Goal: Task Accomplishment & Management: Use online tool/utility

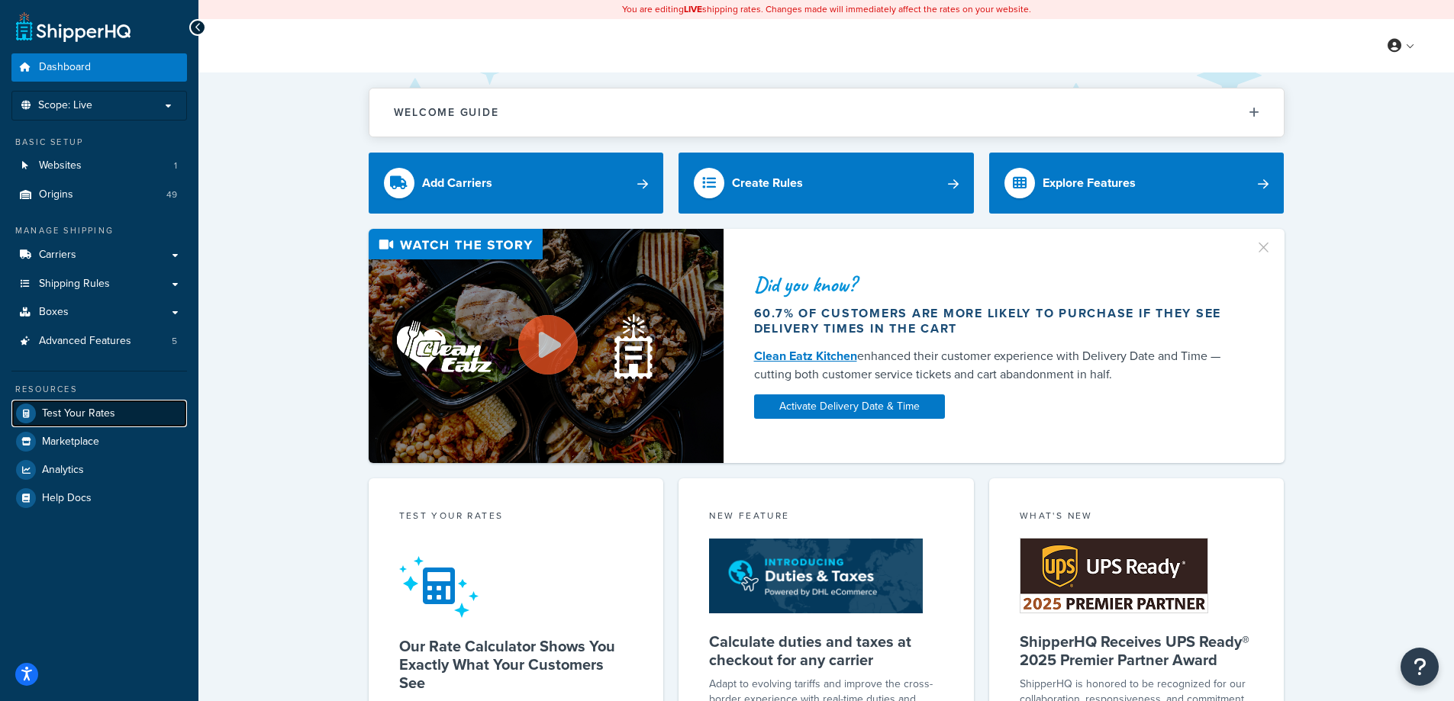
click at [111, 416] on span "Test Your Rates" at bounding box center [78, 414] width 73 height 13
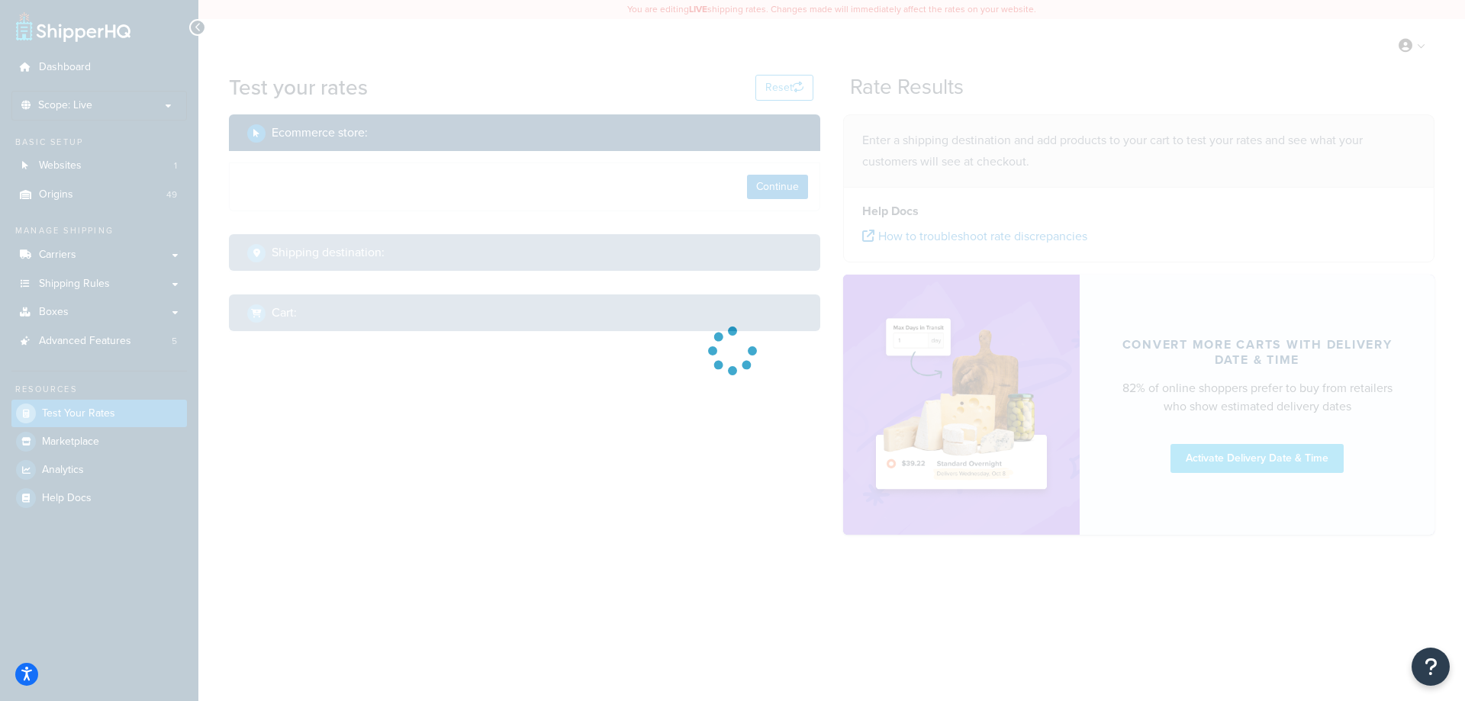
select select "[GEOGRAPHIC_DATA]"
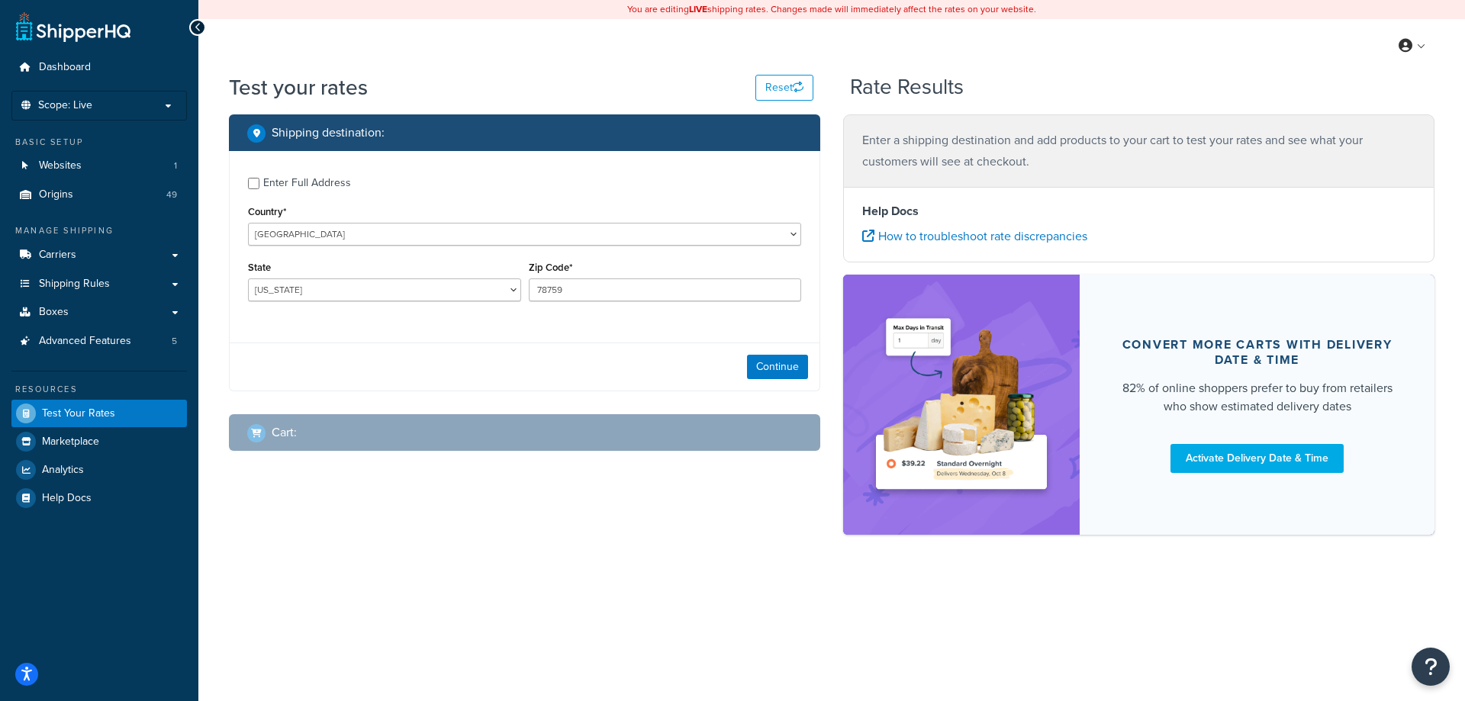
click at [298, 182] on div "Enter Full Address" at bounding box center [307, 182] width 88 height 21
click at [260, 182] on input "Enter Full Address" at bounding box center [253, 183] width 11 height 11
checkbox input "true"
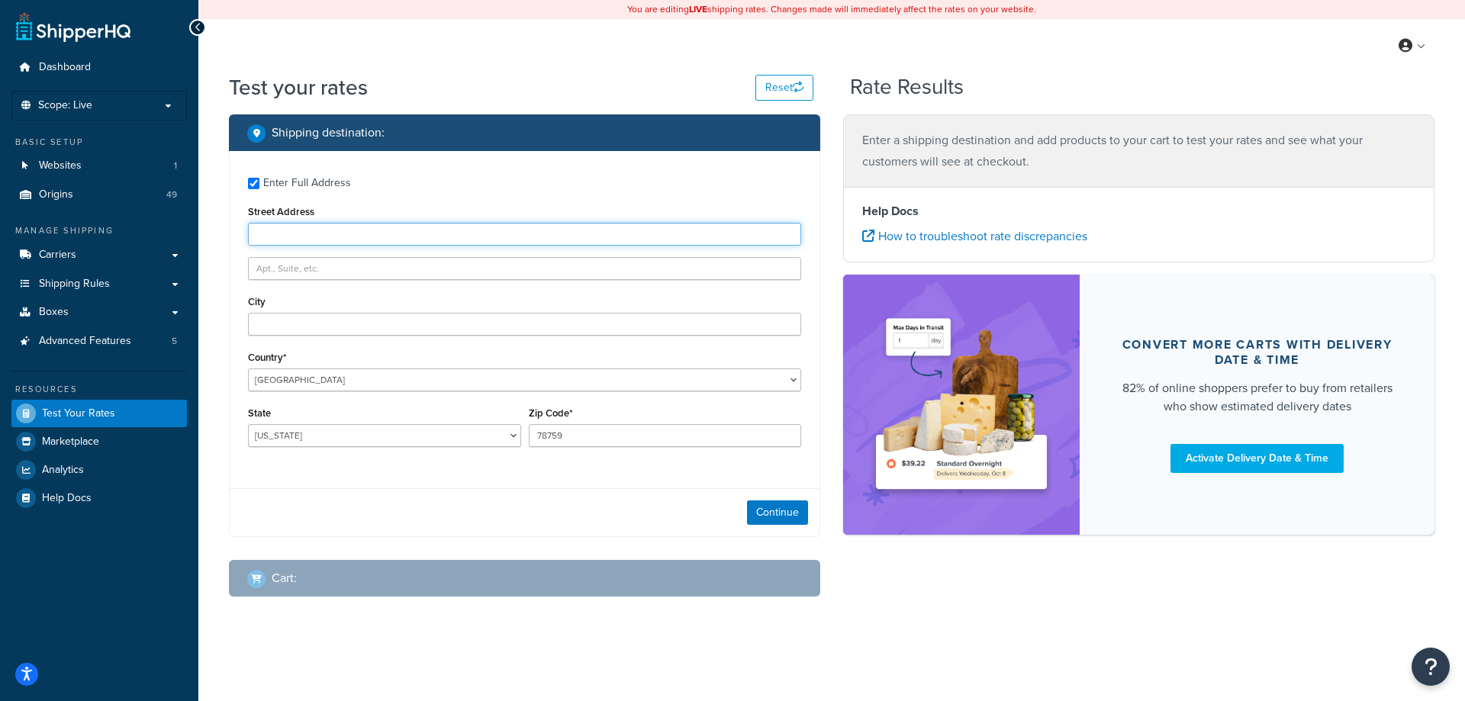
click at [362, 237] on input "Street Address" at bounding box center [524, 234] width 553 height 23
paste input "5232 Taravella Road"
type input "5232 Taravella Road"
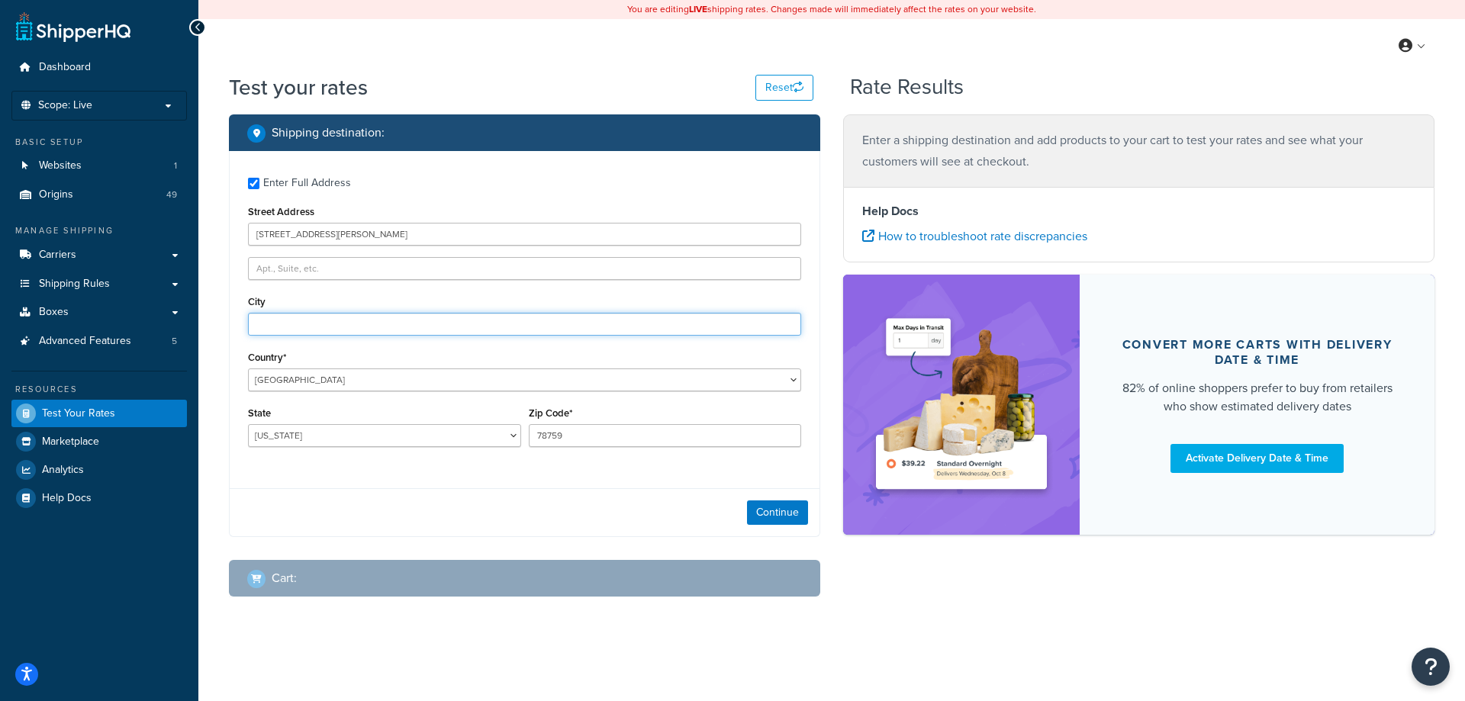
click at [324, 328] on input "City" at bounding box center [524, 324] width 553 height 23
paste input "70072"
type input "70072"
click at [370, 497] on div "Continue" at bounding box center [525, 512] width 590 height 48
click at [278, 330] on input "70072" at bounding box center [524, 324] width 553 height 23
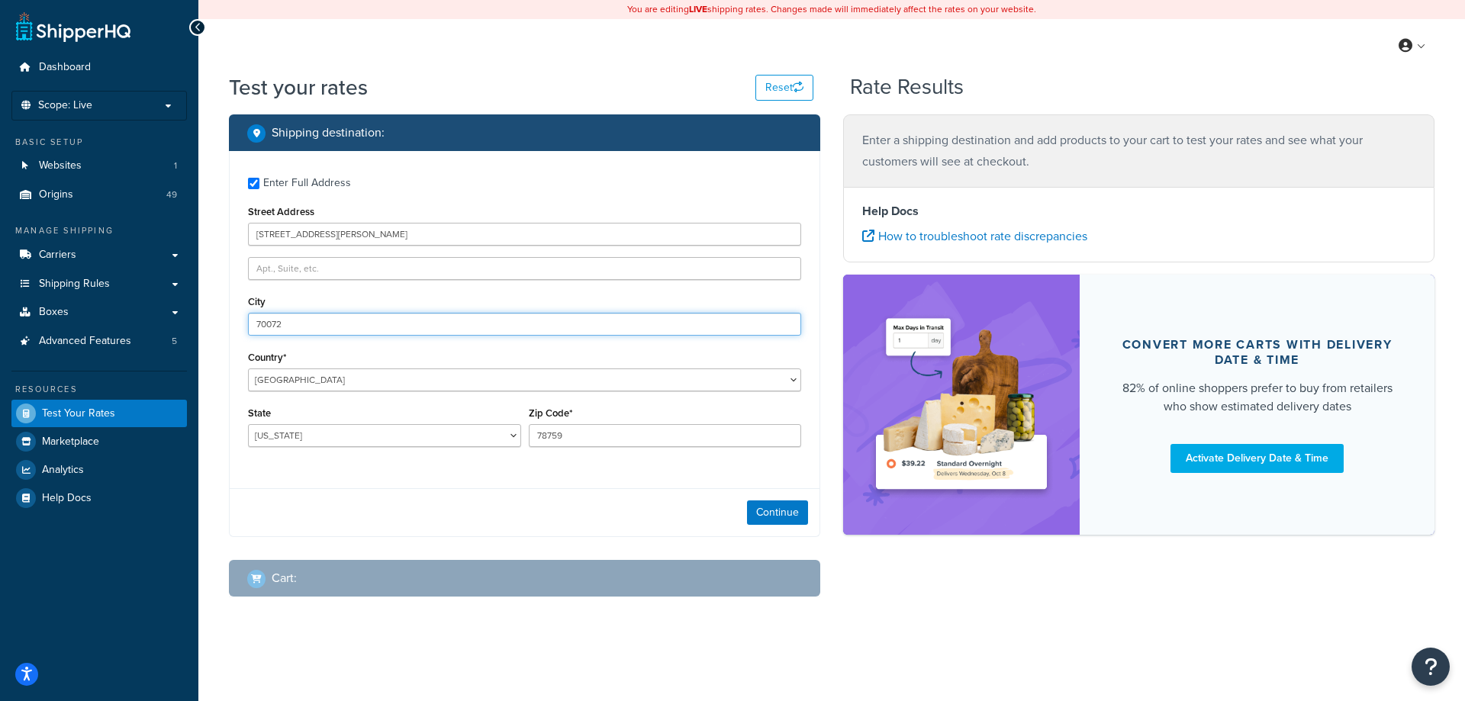
click at [280, 330] on input "70072" at bounding box center [524, 324] width 553 height 23
click at [281, 329] on input "70072" at bounding box center [524, 324] width 553 height 23
click at [282, 328] on input "70072" at bounding box center [524, 324] width 553 height 23
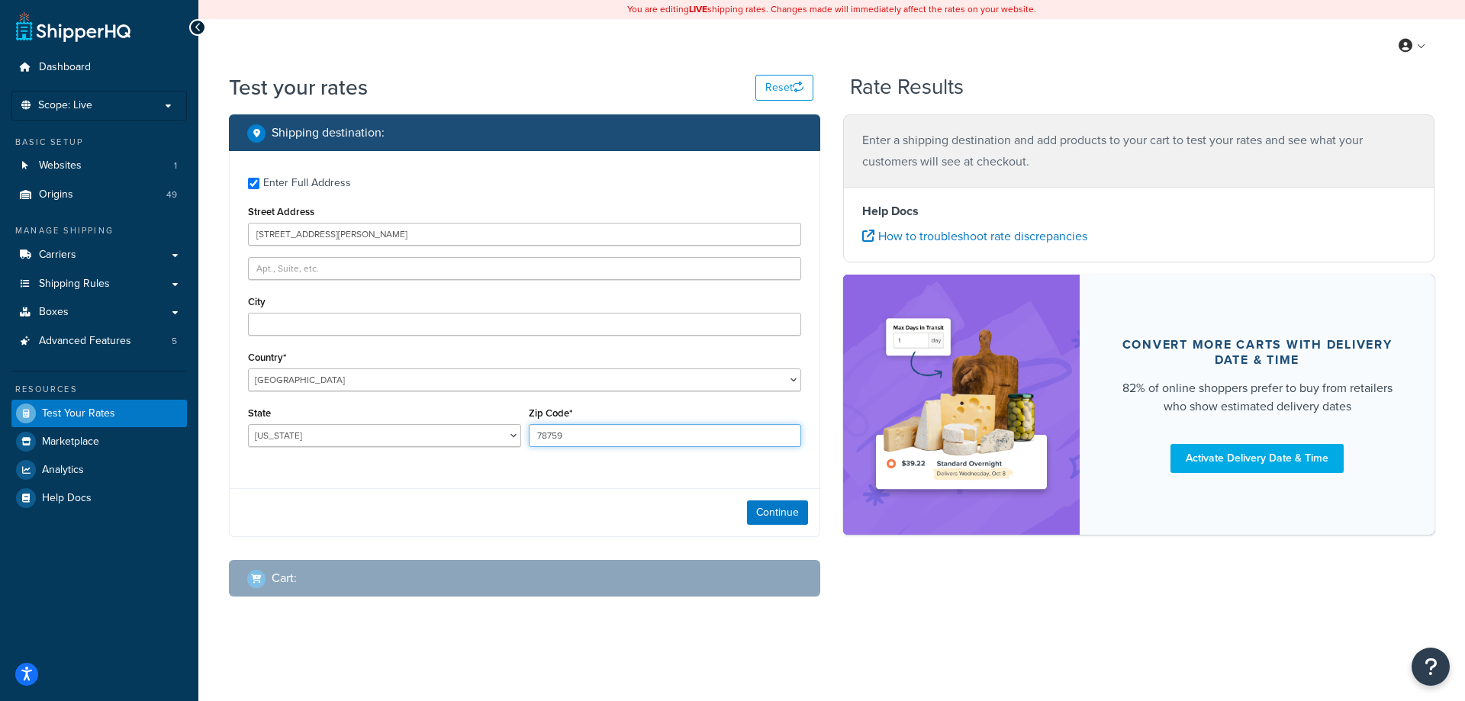
click at [617, 443] on input "78759" at bounding box center [665, 435] width 273 height 23
click at [617, 442] on input "78759" at bounding box center [665, 435] width 273 height 23
paste input "0072"
type input "70072"
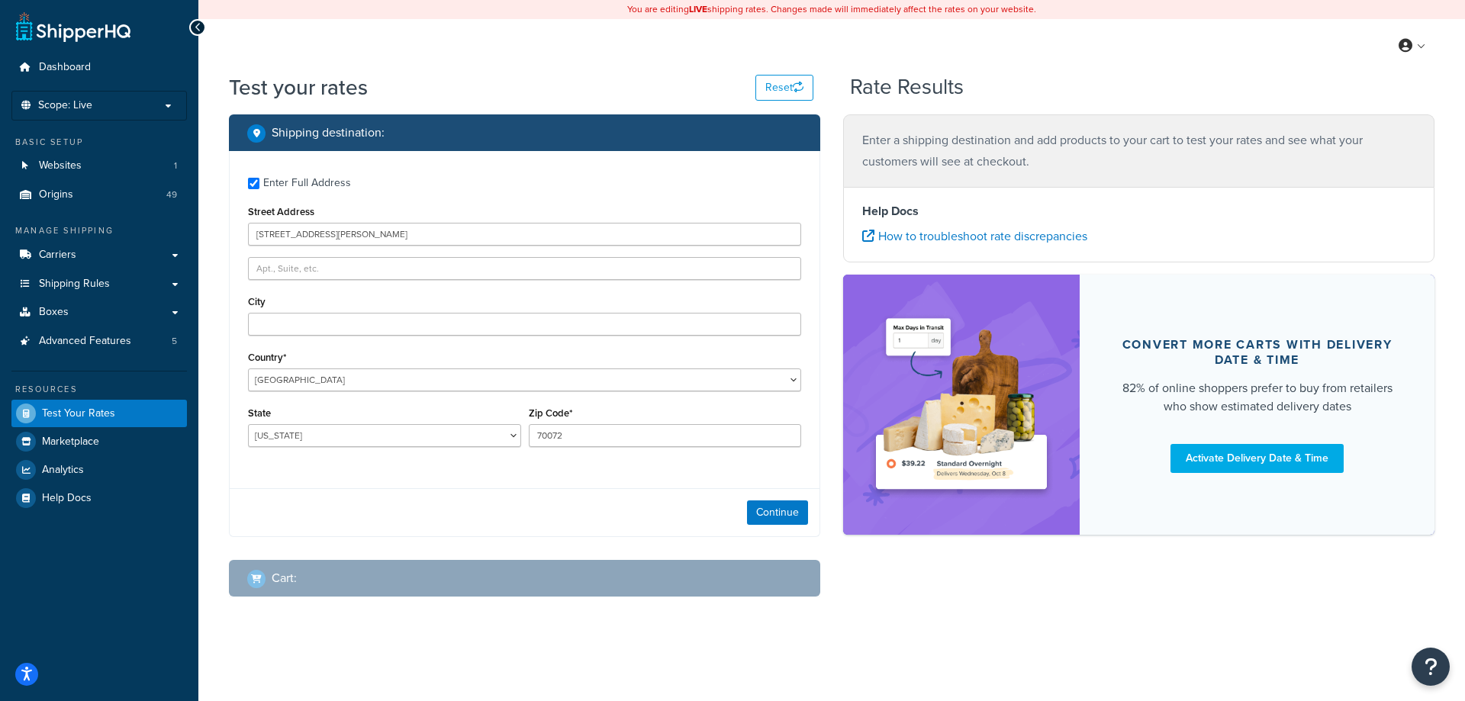
drag, startPoint x: 578, startPoint y: 460, endPoint x: 516, endPoint y: 450, distance: 62.6
click at [575, 462] on div "Enter Full Address Street Address 5232 Taravella Road City Country* United Stat…" at bounding box center [525, 314] width 590 height 326
click at [401, 439] on select "Alabama Alaska American Samoa Arizona Arkansas Armed Forces Americas Armed Forc…" at bounding box center [384, 435] width 273 height 23
drag, startPoint x: 390, startPoint y: 424, endPoint x: 386, endPoint y: 431, distance: 7.9
click at [388, 427] on div "Alabama Alaska American Samoa Arizona Arkansas Armed Forces Americas Armed Forc…" at bounding box center [384, 435] width 273 height 23
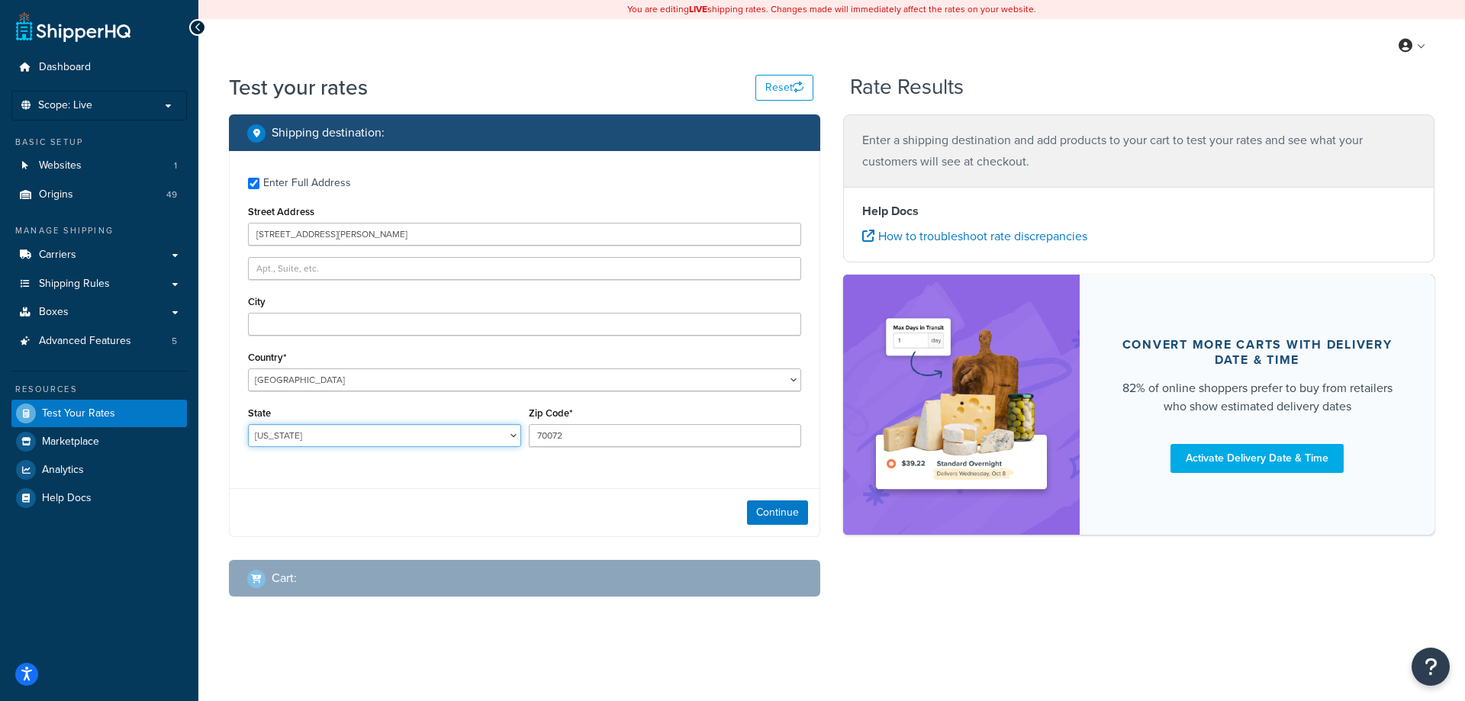
click at [385, 434] on select "Alabama Alaska American Samoa Arizona Arkansas Armed Forces Americas Armed Forc…" at bounding box center [384, 435] width 273 height 23
select select "LA"
click at [248, 425] on select "Alabama Alaska American Samoa Arizona Arkansas Armed Forces Americas Armed Forc…" at bounding box center [384, 435] width 273 height 23
click at [468, 311] on div "City" at bounding box center [524, 314] width 553 height 44
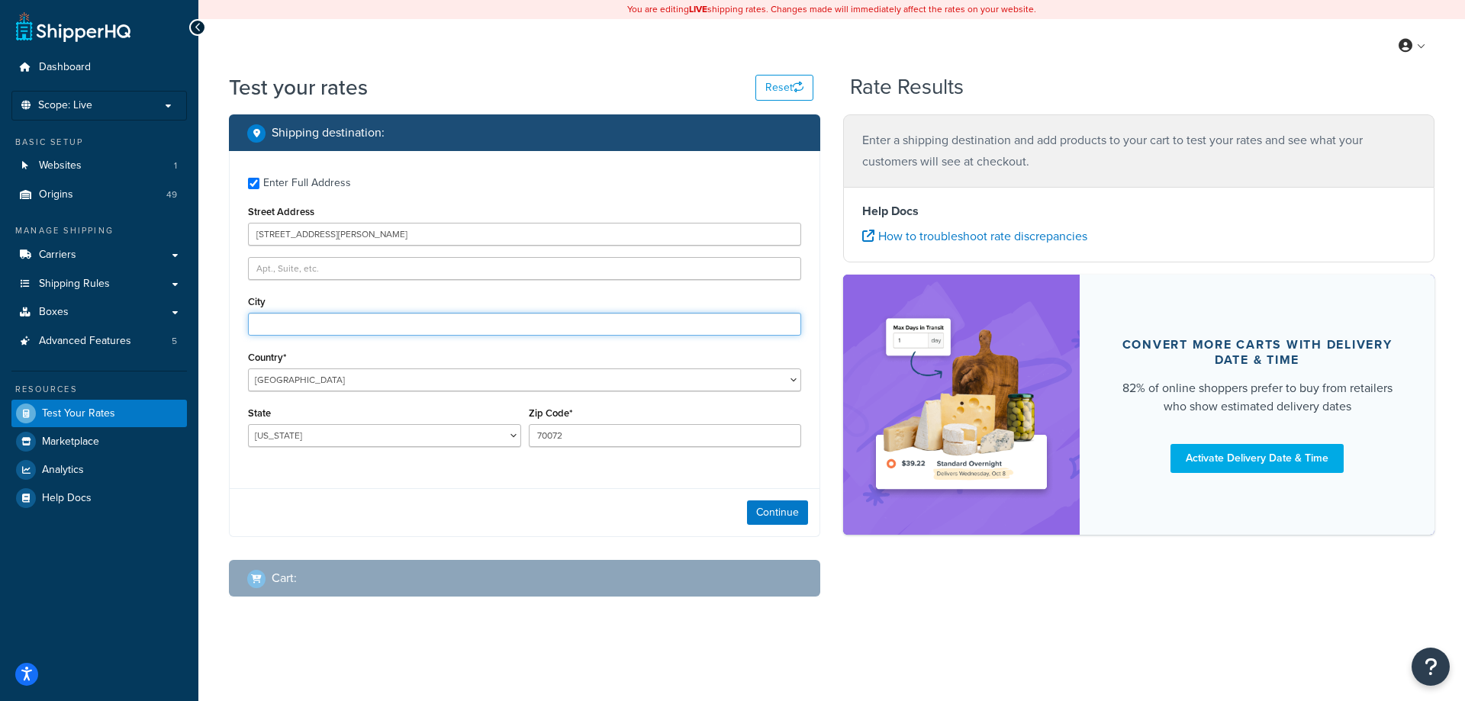
click at [462, 317] on input "City" at bounding box center [524, 324] width 553 height 23
paste input "Marrero"
type input "Marrero"
click at [808, 510] on button "Continue" at bounding box center [777, 513] width 61 height 24
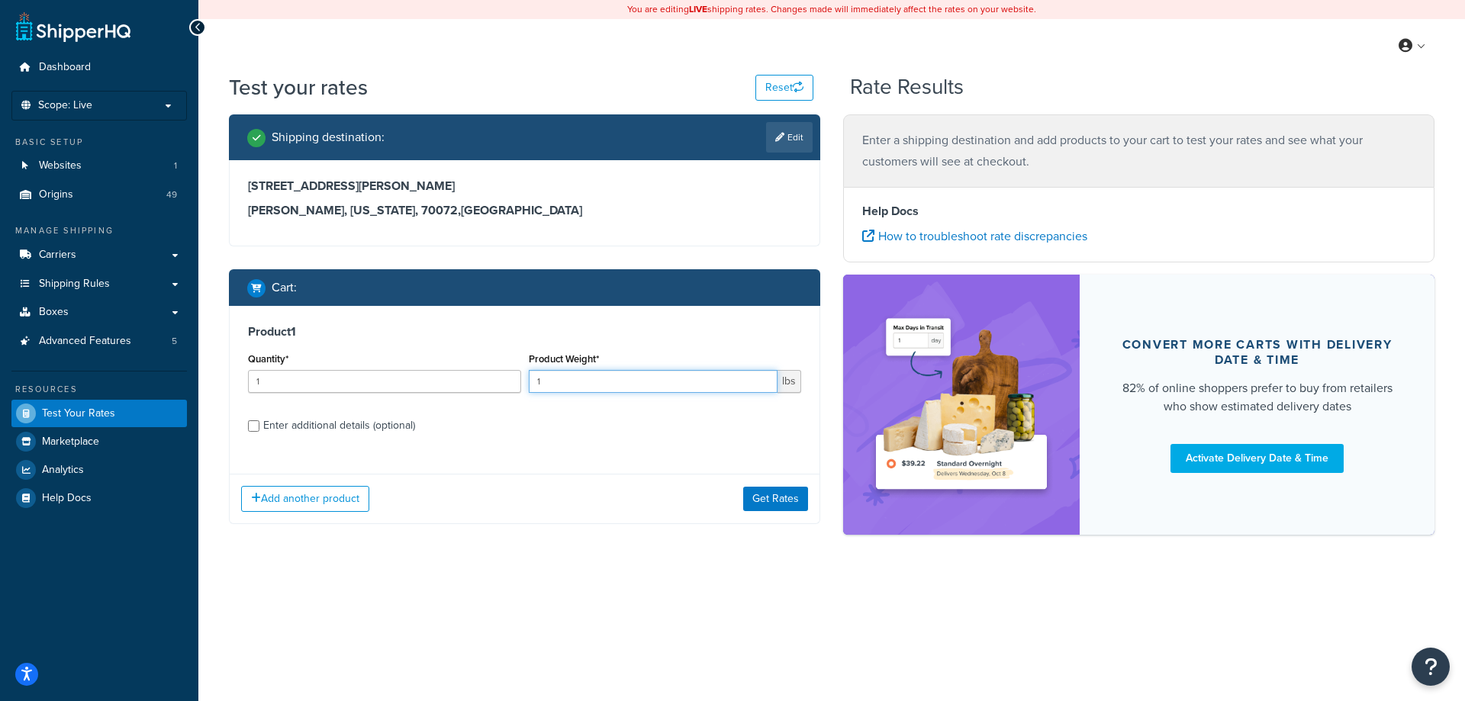
click at [556, 388] on input "1" at bounding box center [654, 381] width 250 height 23
click at [556, 387] on input "1" at bounding box center [654, 381] width 250 height 23
type input "25"
click at [537, 430] on label "Enter additional details (optional)" at bounding box center [532, 424] width 538 height 24
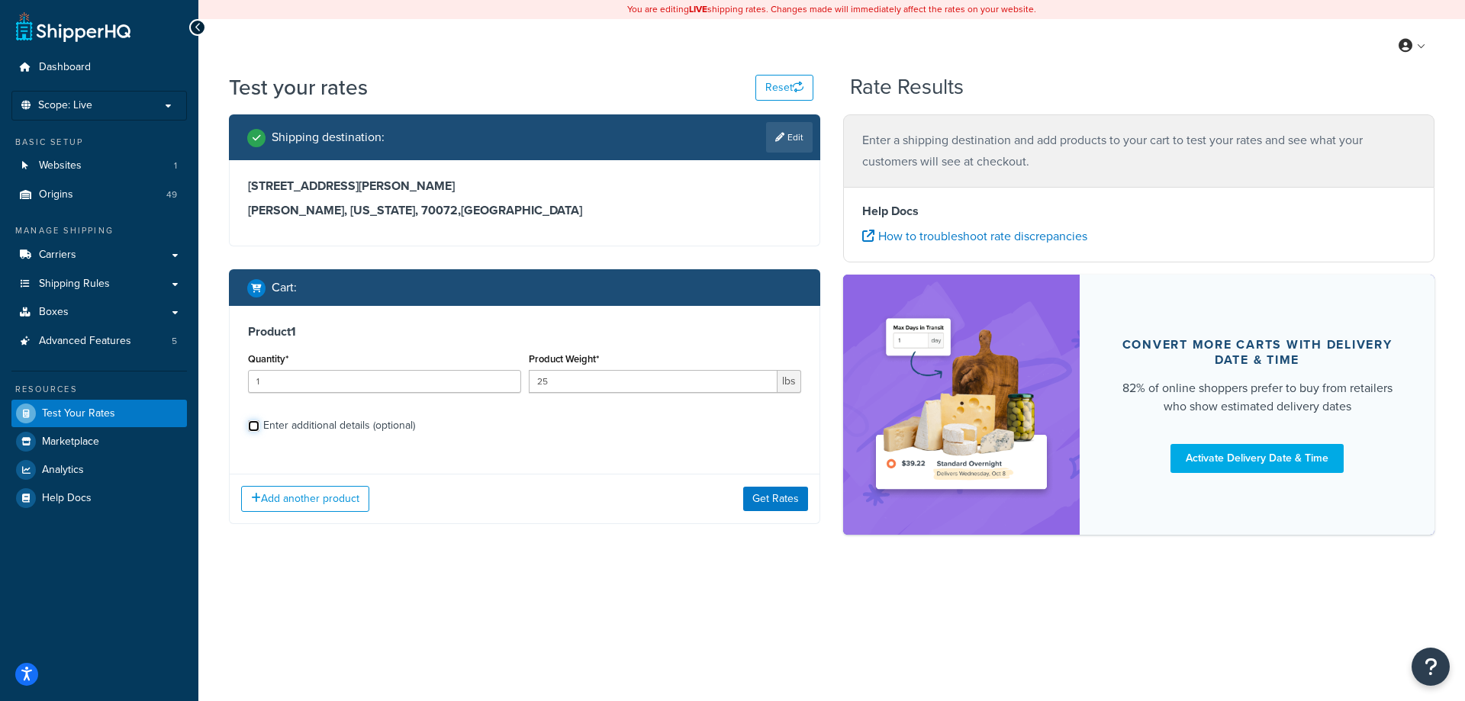
click at [260, 430] on input "Enter additional details (optional)" at bounding box center [253, 426] width 11 height 11
checkbox input "true"
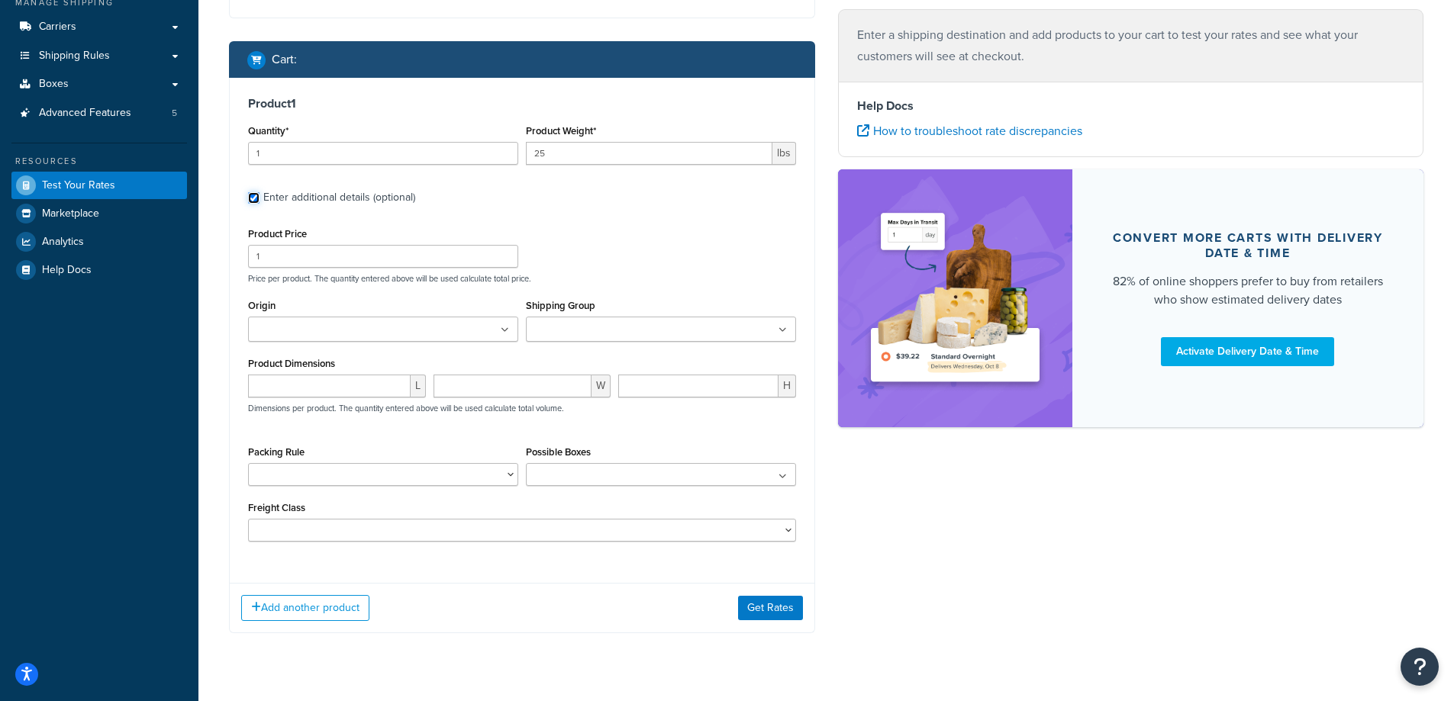
scroll to position [229, 0]
click at [488, 334] on ul at bounding box center [383, 328] width 270 height 25
type input "denios us"
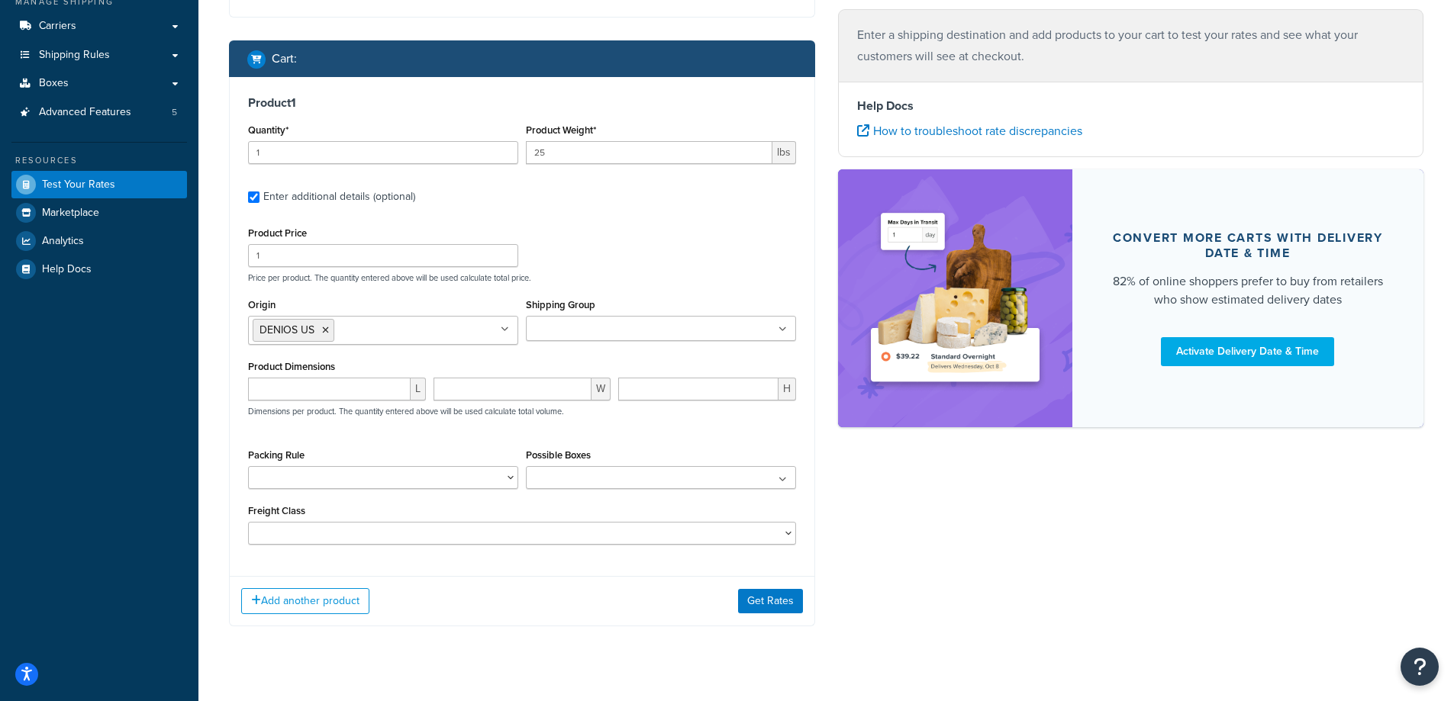
click at [607, 287] on div "Product Price 1 Price per product. The quantity entered above will be used calc…" at bounding box center [522, 385] width 548 height 324
click at [298, 382] on input "number" at bounding box center [329, 389] width 163 height 23
type input "55"
type input "11"
click at [745, 395] on input "number" at bounding box center [698, 389] width 160 height 23
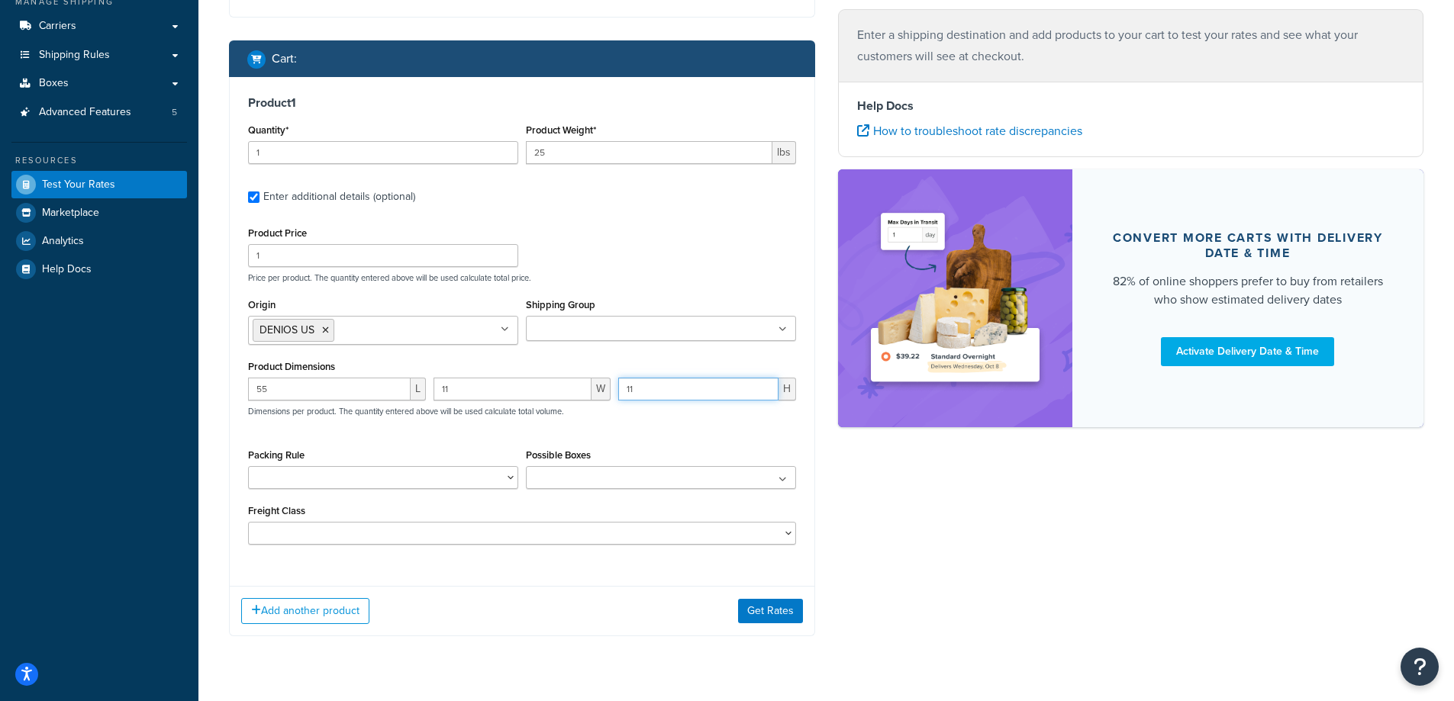
type input "11"
click at [474, 370] on div "Product Dimensions 55 L 11 W 11 H Dimensions per product. The quantity entered …" at bounding box center [522, 394] width 548 height 77
click at [479, 388] on input "11" at bounding box center [513, 389] width 159 height 23
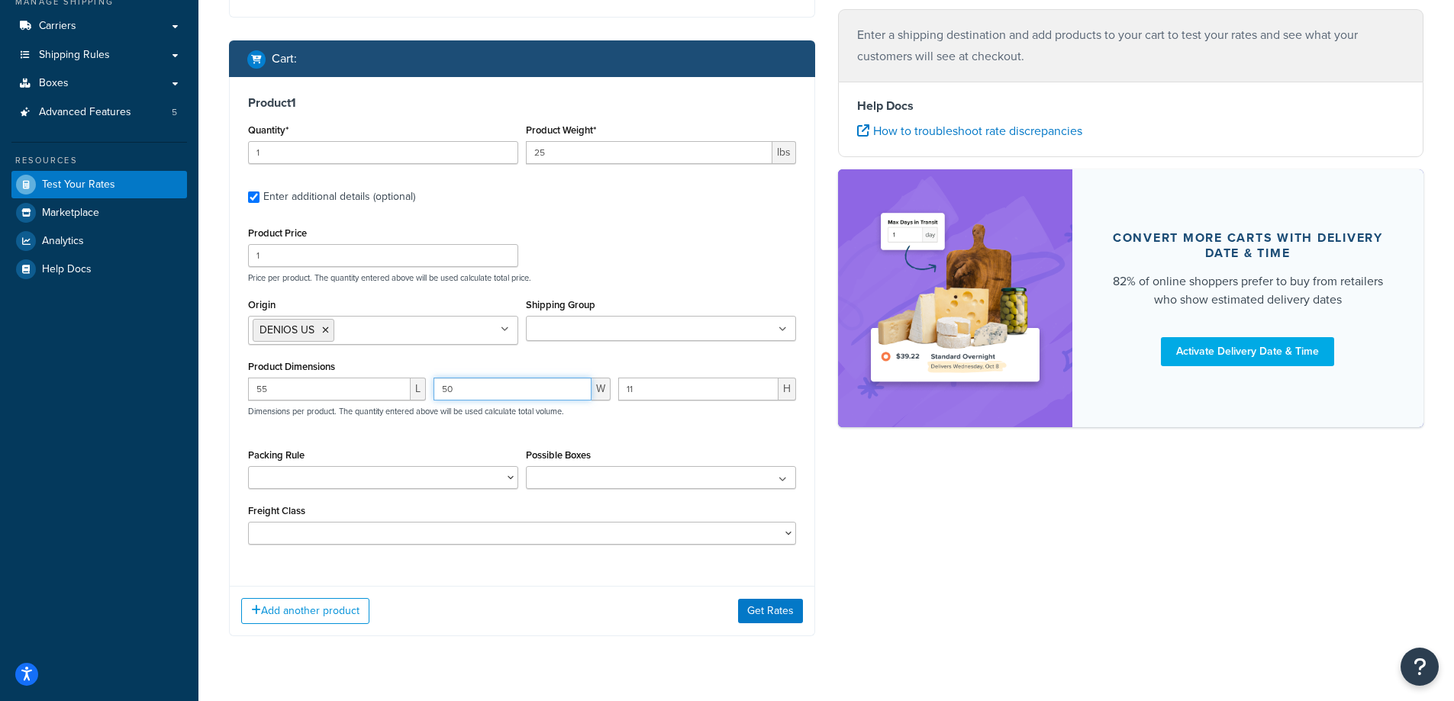
type input "50"
drag, startPoint x: 733, startPoint y: 603, endPoint x: 762, endPoint y: 608, distance: 29.5
click at [735, 603] on div "Add another product Get Rates" at bounding box center [522, 611] width 585 height 50
drag, startPoint x: 765, startPoint y: 609, endPoint x: 768, endPoint y: 601, distance: 8.2
click at [766, 609] on button "Get Rates" at bounding box center [770, 611] width 65 height 24
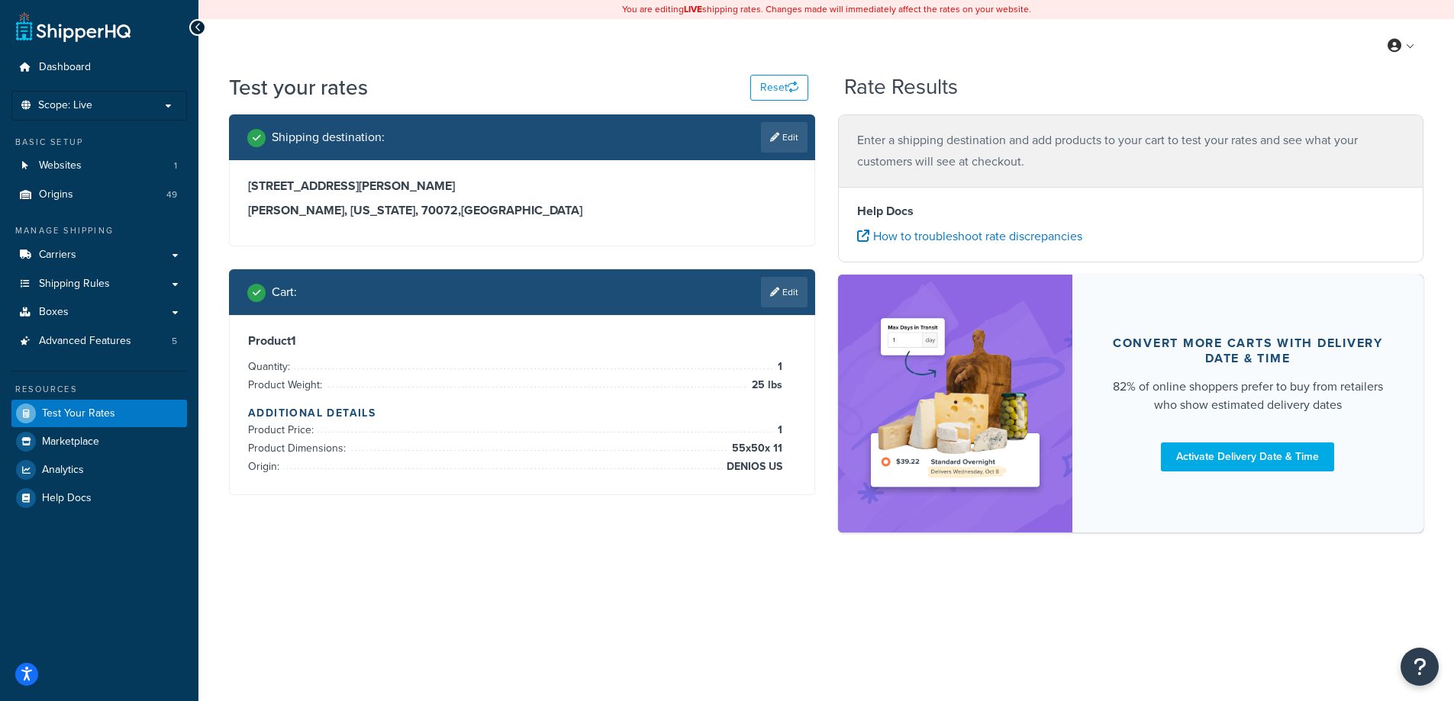
scroll to position [0, 0]
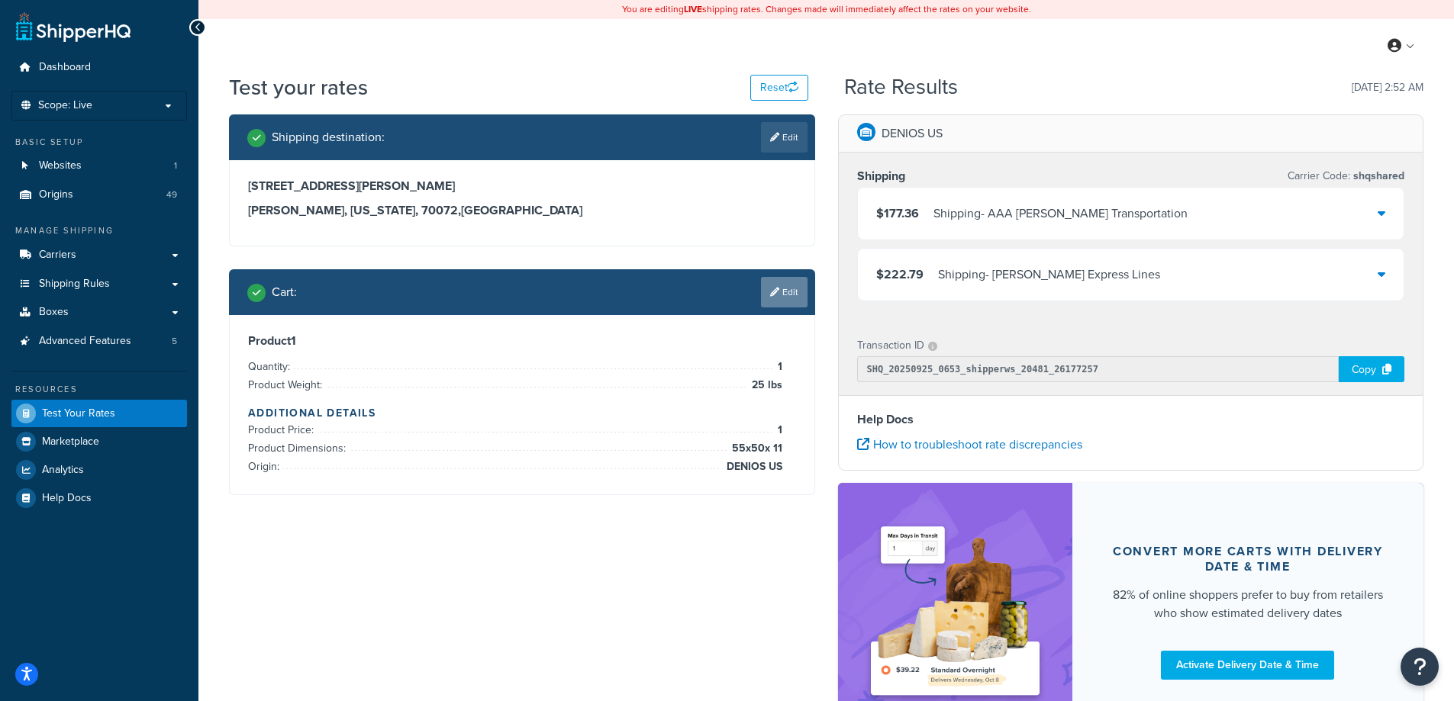
click at [774, 303] on link "Edit" at bounding box center [784, 292] width 47 height 31
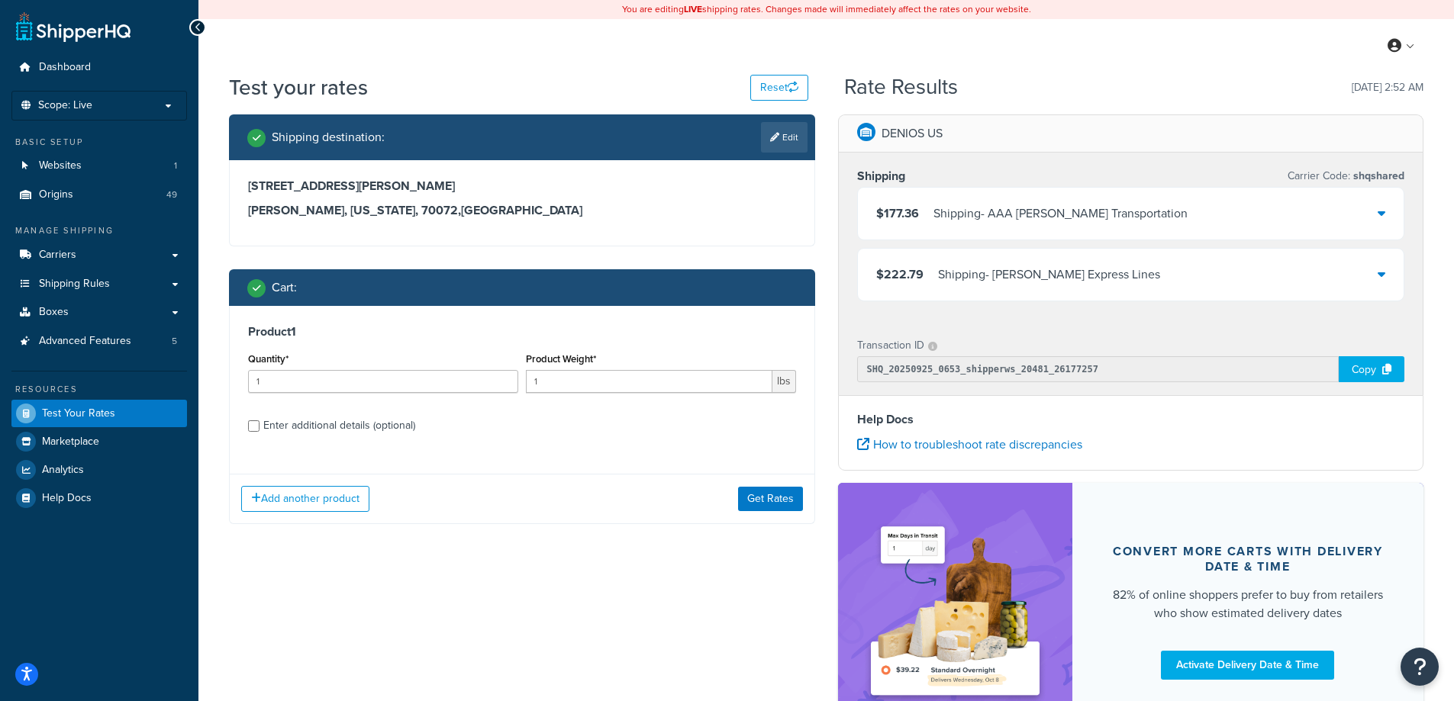
click at [405, 427] on div "Enter additional details (optional)" at bounding box center [339, 425] width 152 height 21
click at [260, 427] on input "Enter additional details (optional)" at bounding box center [253, 426] width 11 height 11
checkbox input "true"
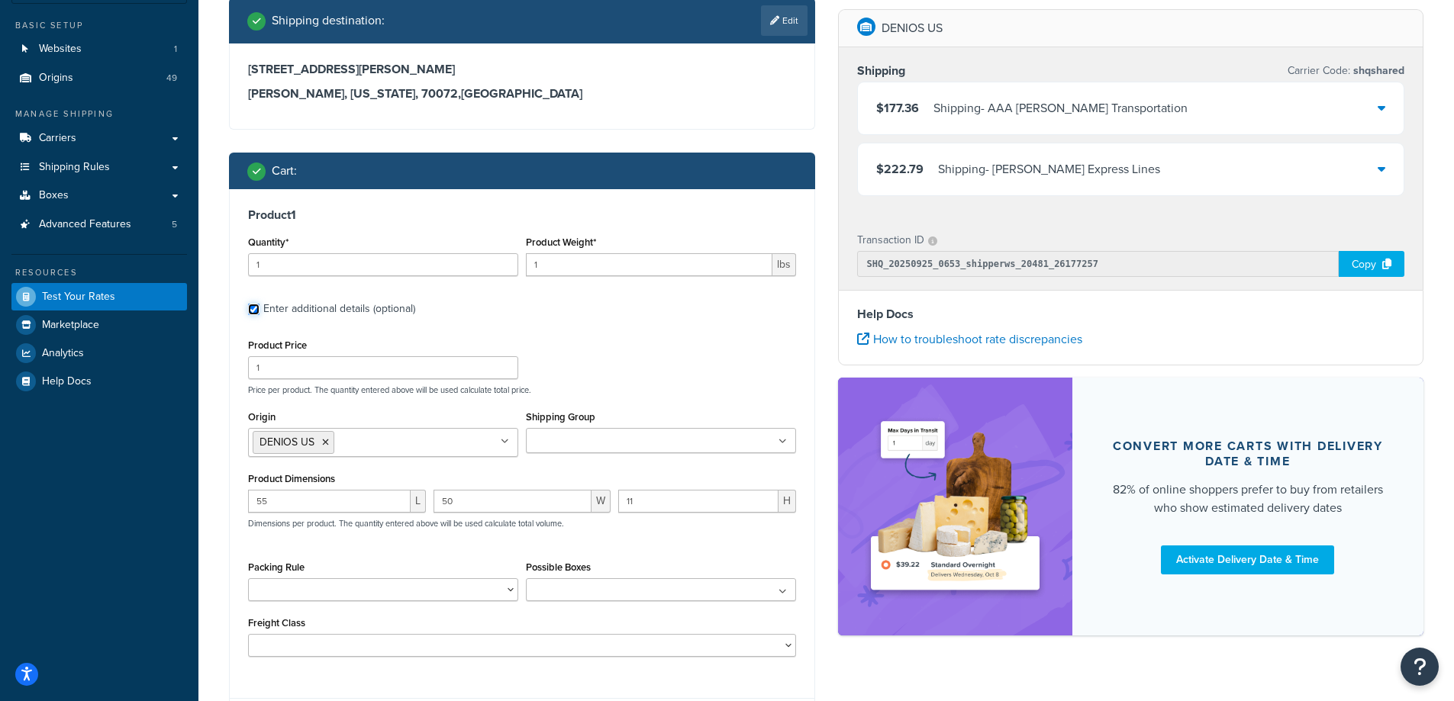
scroll to position [153, 0]
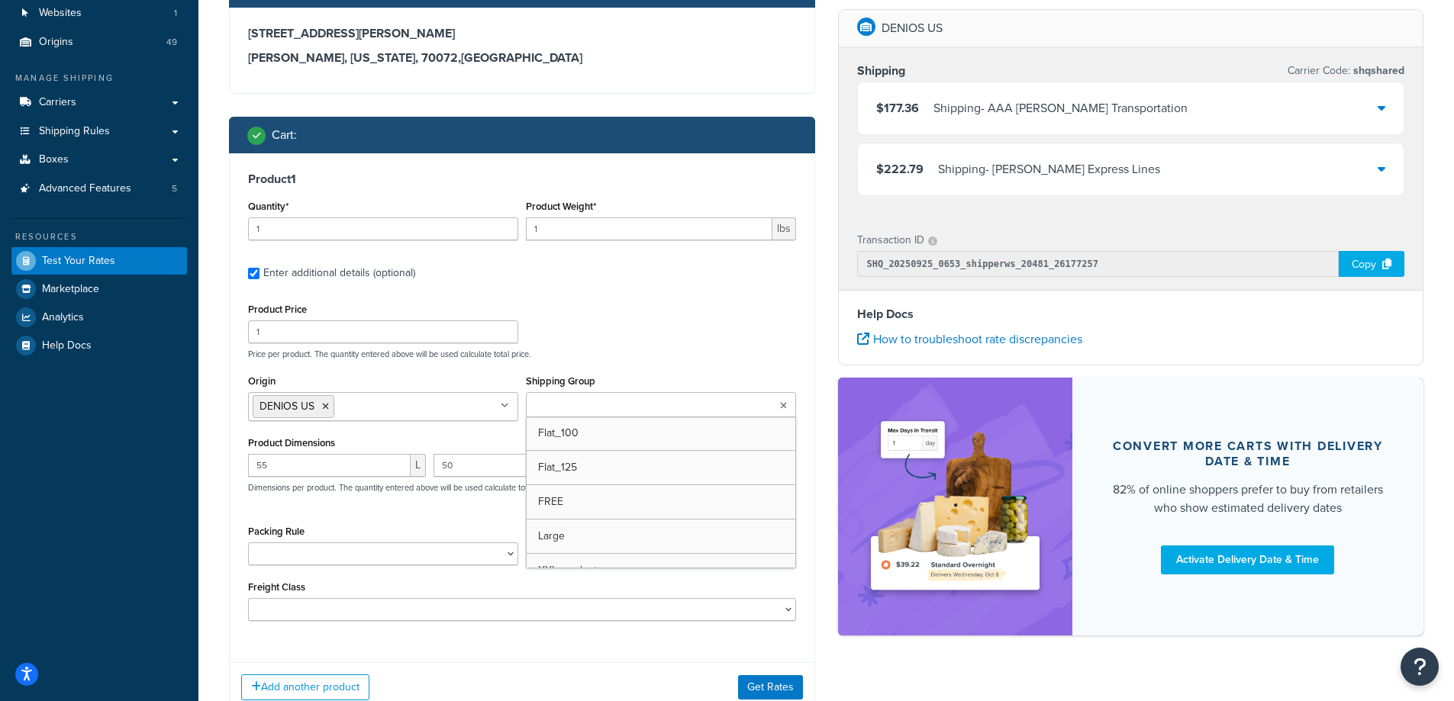
click at [731, 409] on ul at bounding box center [661, 404] width 270 height 25
drag, startPoint x: 685, startPoint y: 340, endPoint x: 688, endPoint y: 410, distance: 70.3
click at [685, 339] on div "Product Price 1 Price per product. The quantity entered above will be used calc…" at bounding box center [522, 329] width 556 height 60
click at [771, 684] on button "Get Rates" at bounding box center [770, 687] width 65 height 24
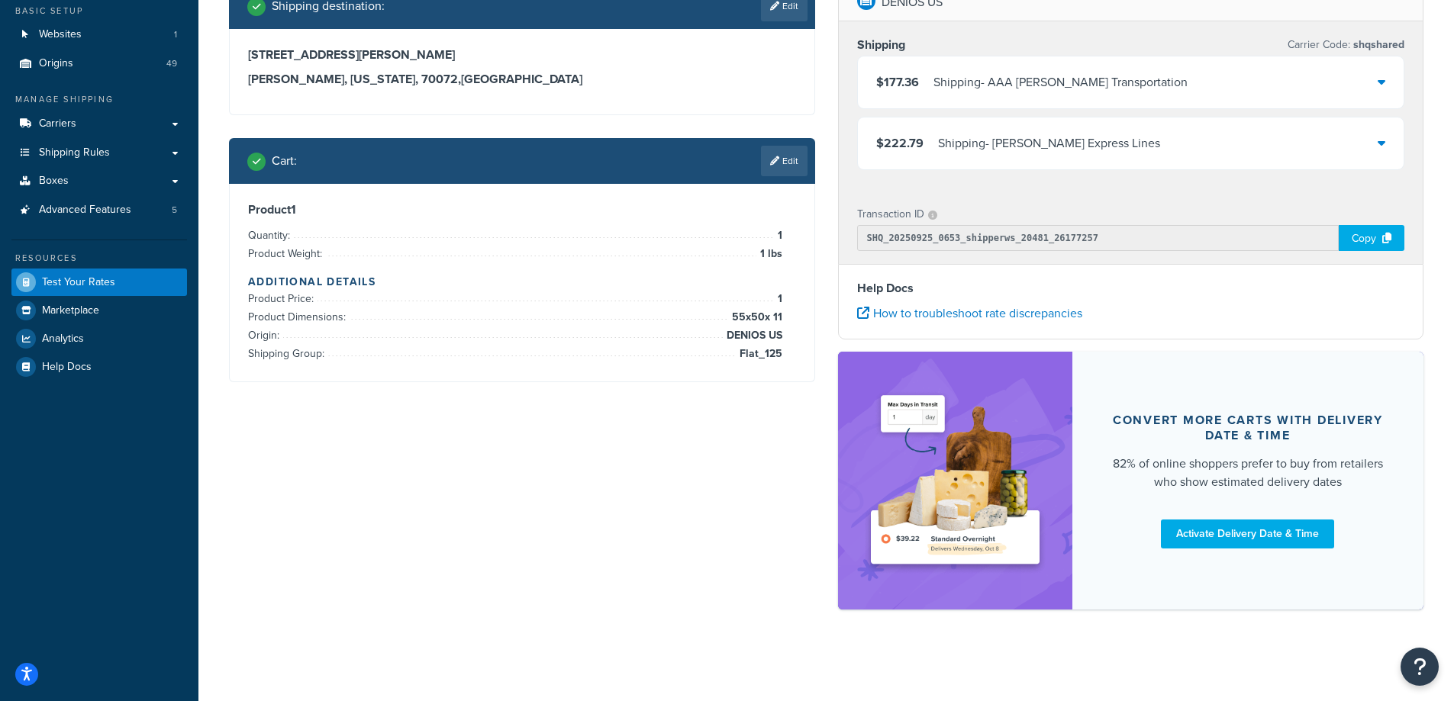
scroll to position [0, 0]
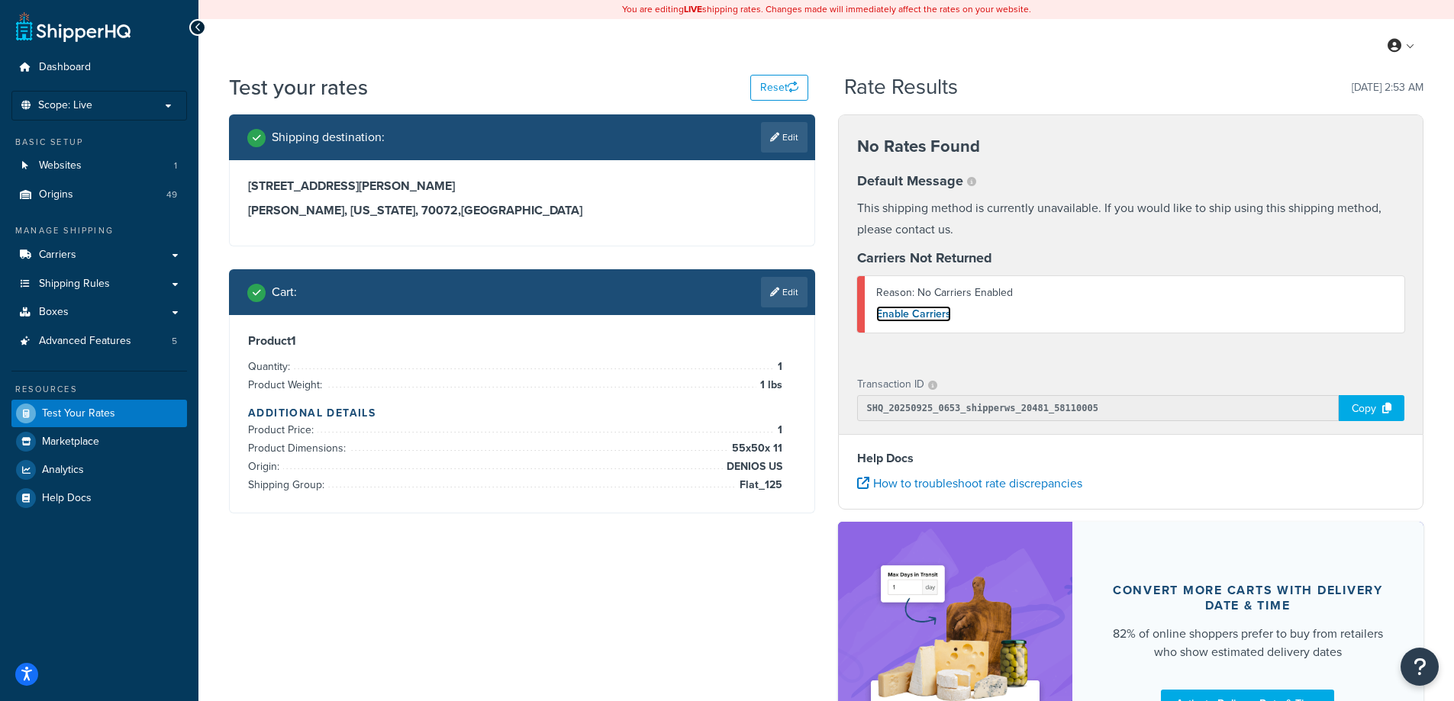
click at [942, 318] on link "Enable Carriers" at bounding box center [913, 314] width 75 height 16
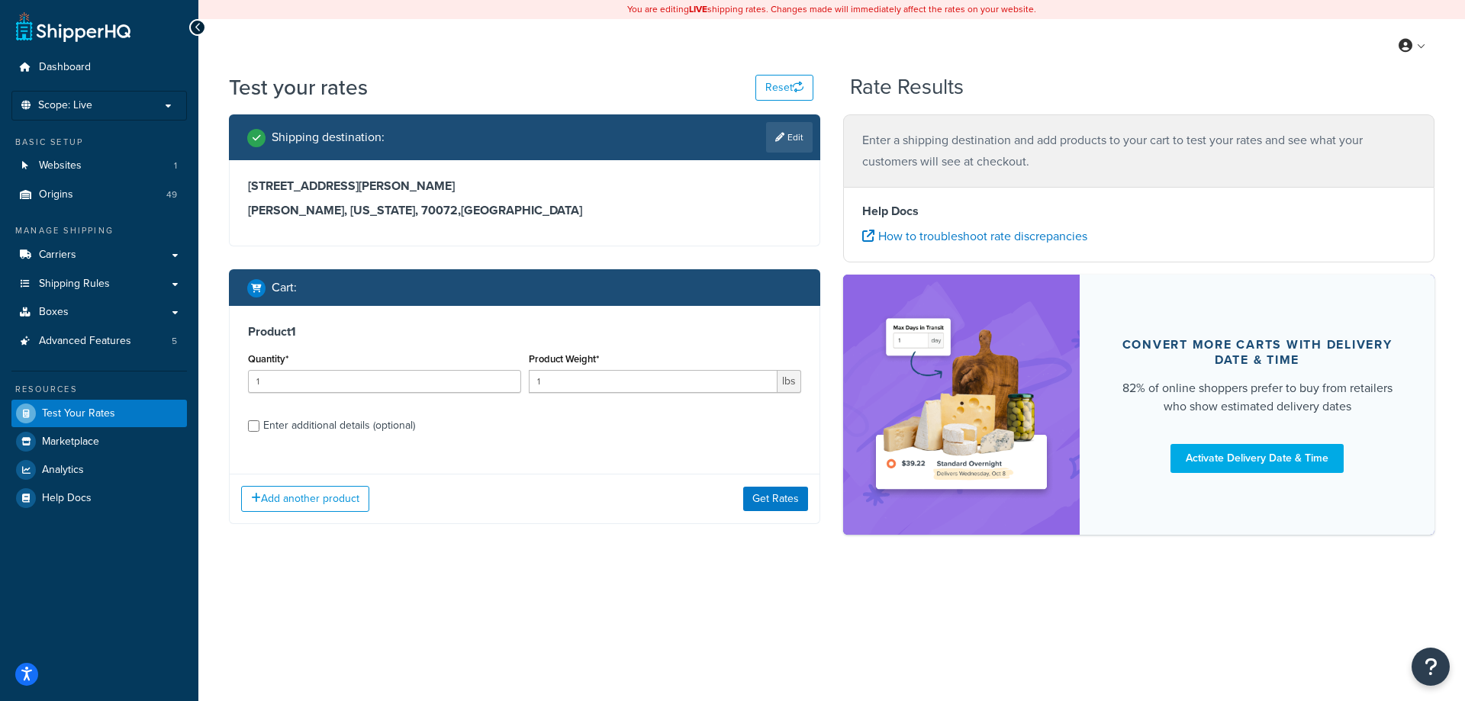
click at [397, 422] on div "Enter additional details (optional)" at bounding box center [339, 425] width 152 height 21
click at [260, 422] on input "Enter additional details (optional)" at bounding box center [253, 426] width 11 height 11
checkbox input "true"
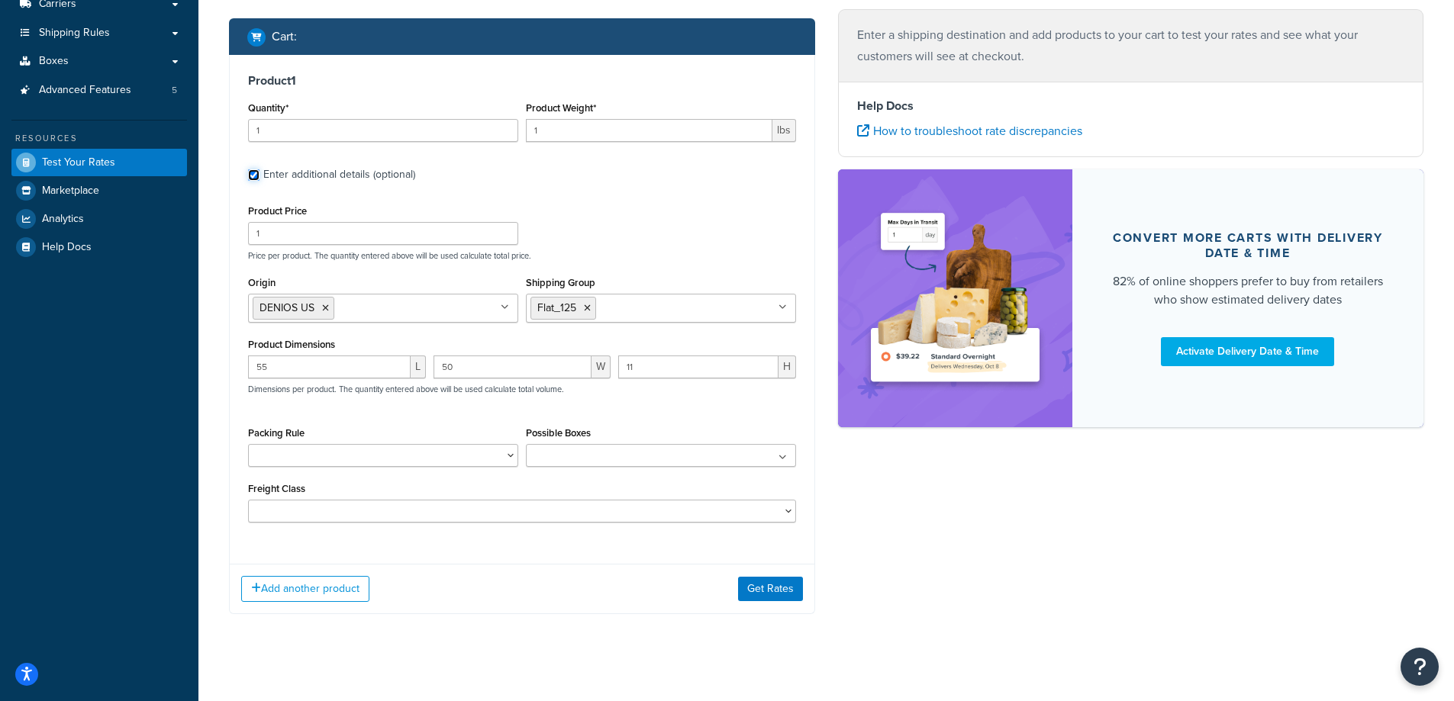
scroll to position [266, 0]
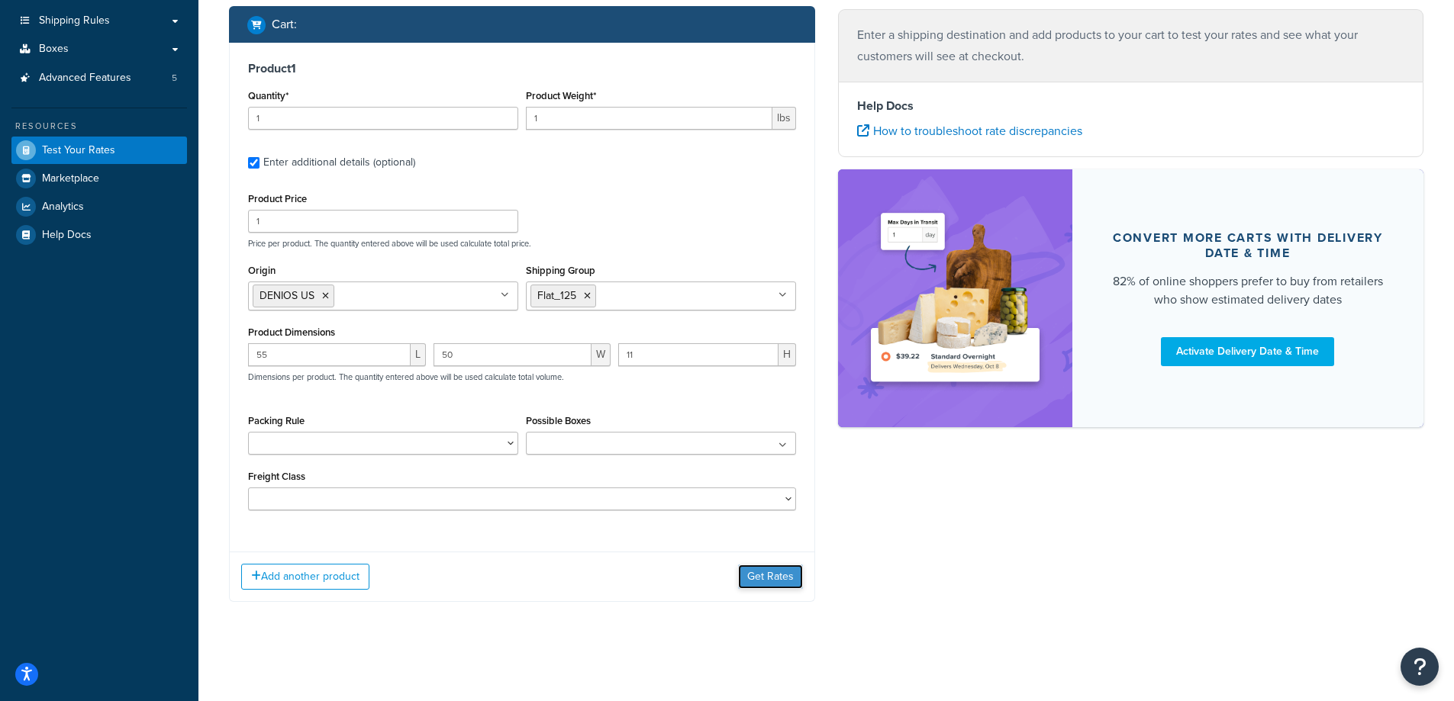
click at [777, 579] on button "Get Rates" at bounding box center [770, 577] width 65 height 24
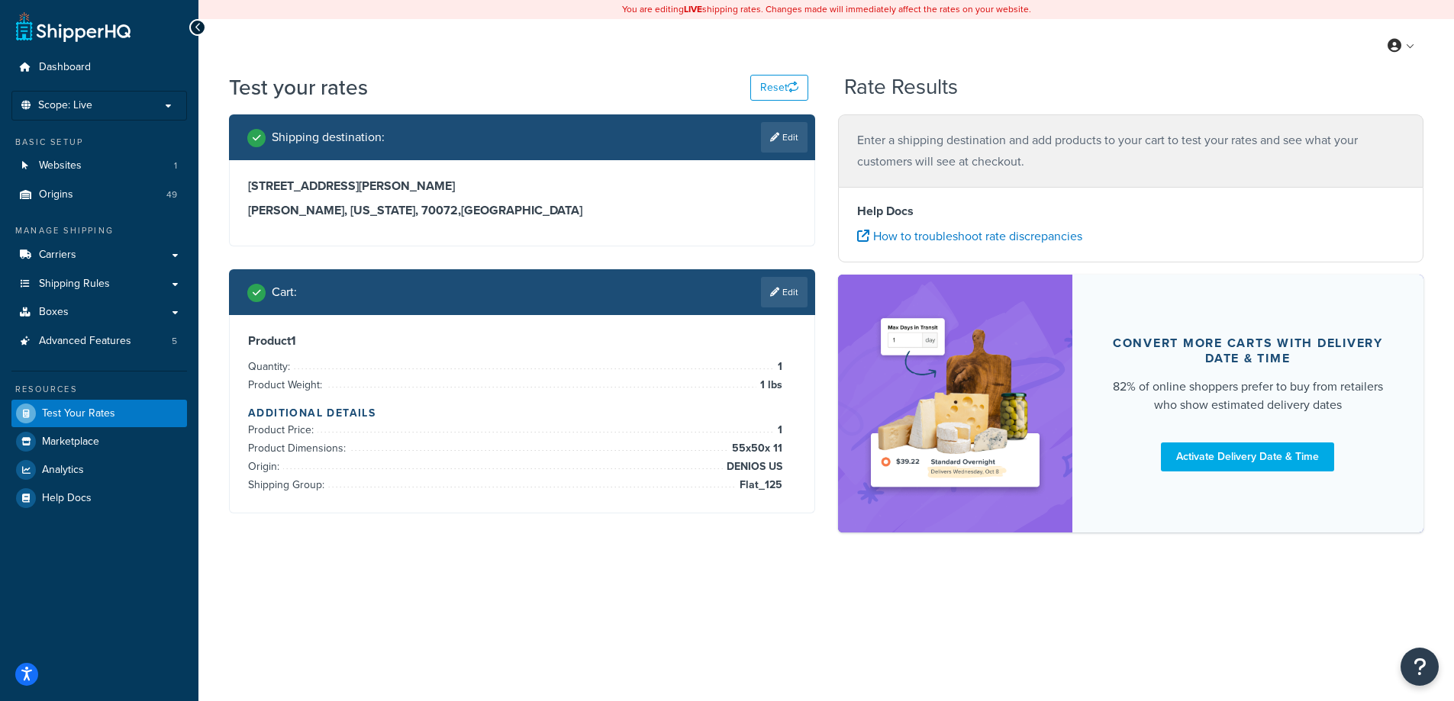
scroll to position [0, 0]
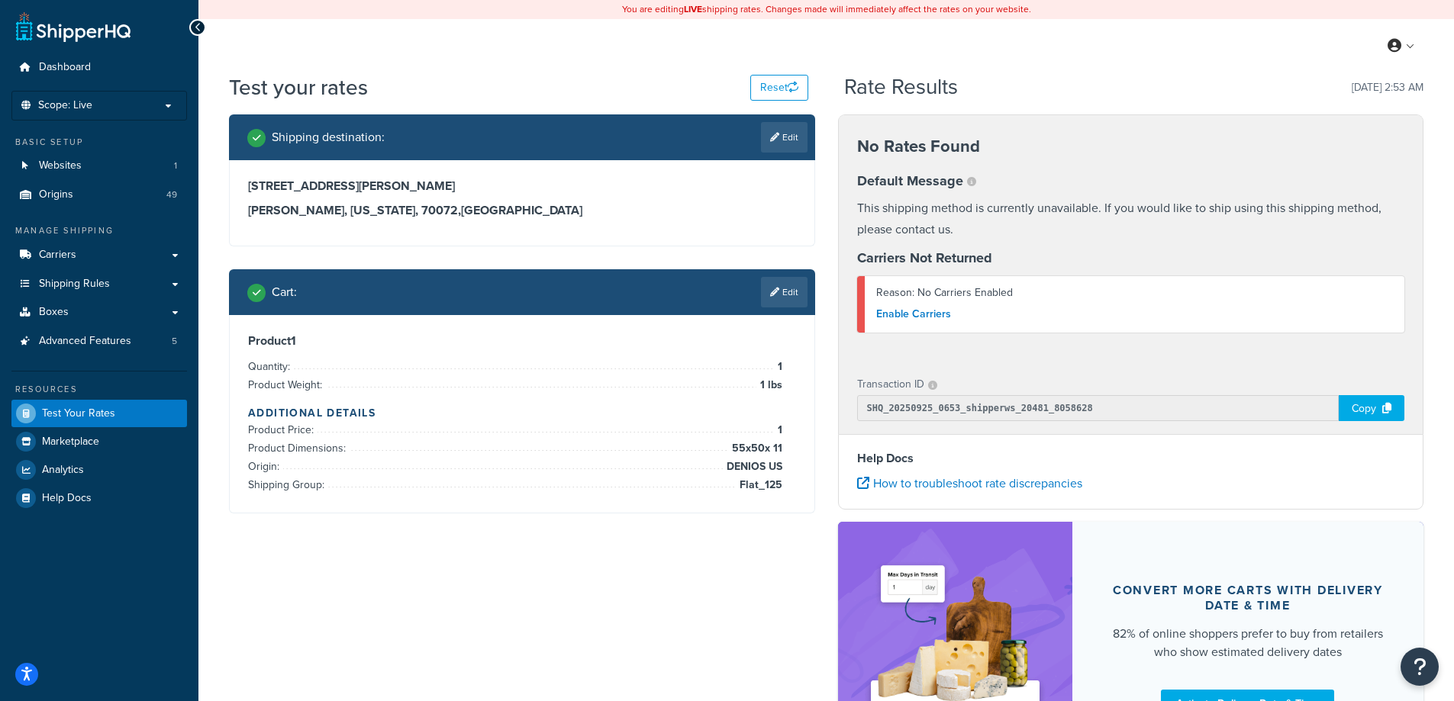
click at [517, 582] on div "Shipping destination : Edit 5232 Taravella Road Marrero, Louisiana, 70072 , Uni…" at bounding box center [826, 454] width 1217 height 681
drag, startPoint x: 916, startPoint y: 295, endPoint x: 1014, endPoint y: 294, distance: 97.7
click at [1014, 294] on div "Reason: No Carriers Enabled" at bounding box center [1134, 292] width 517 height 21
click at [783, 286] on link "Edit" at bounding box center [784, 292] width 47 height 31
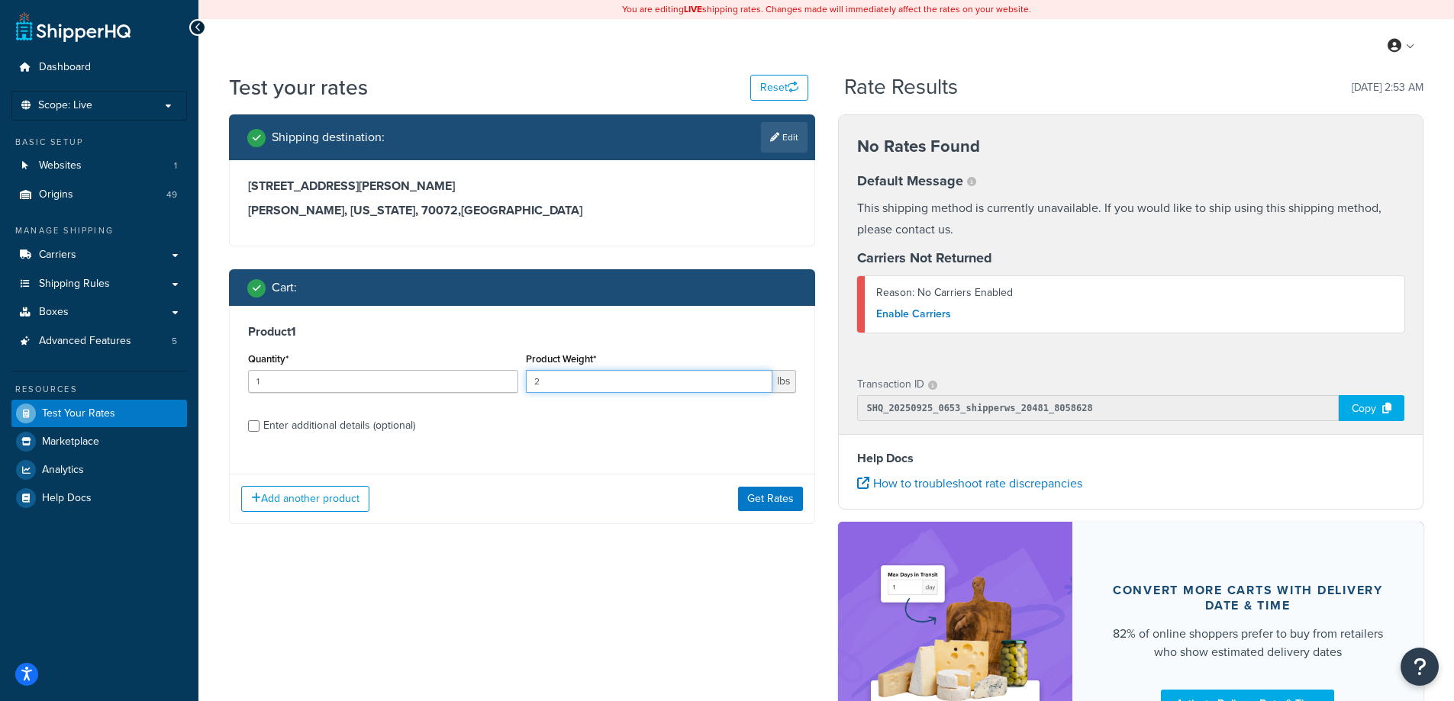
type input "2"
click at [760, 379] on input "2" at bounding box center [649, 381] width 247 height 23
click at [795, 498] on button "Get Rates" at bounding box center [770, 499] width 65 height 24
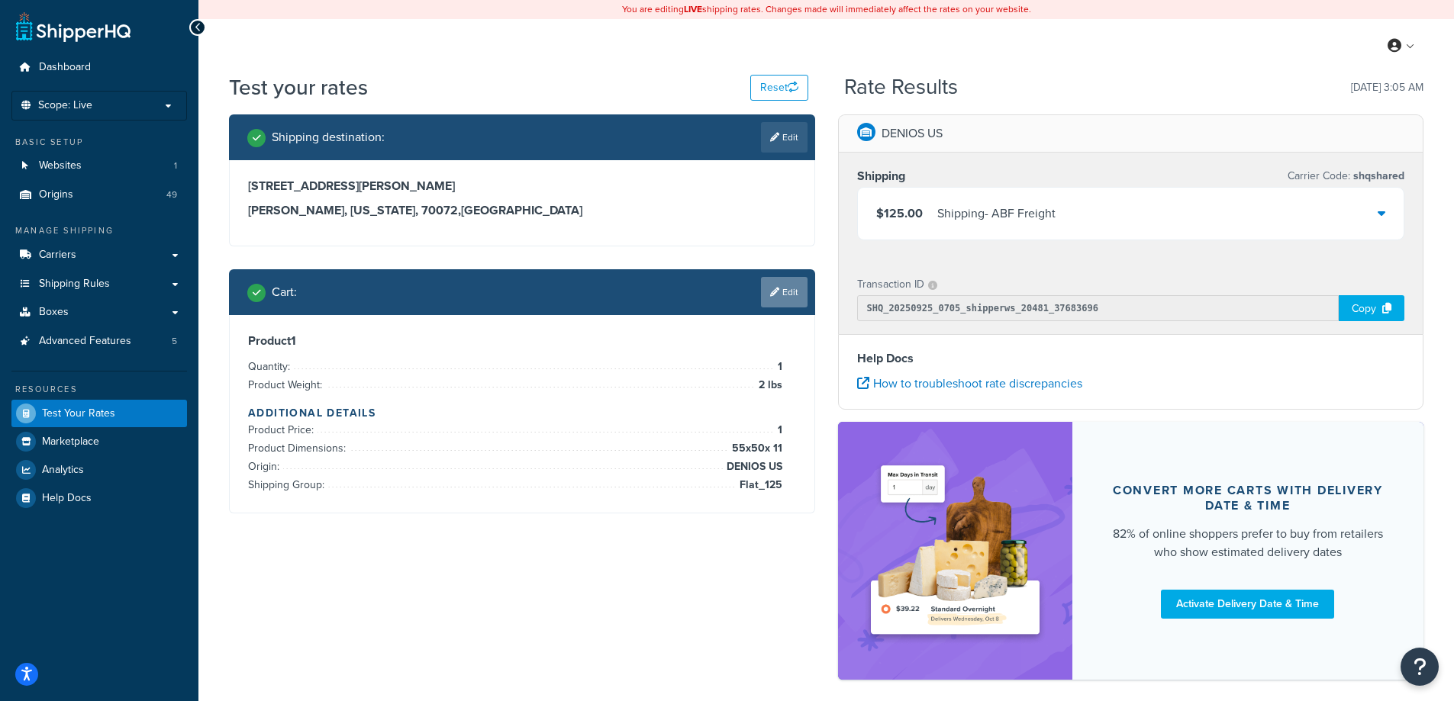
click at [793, 301] on link "Edit" at bounding box center [784, 292] width 47 height 31
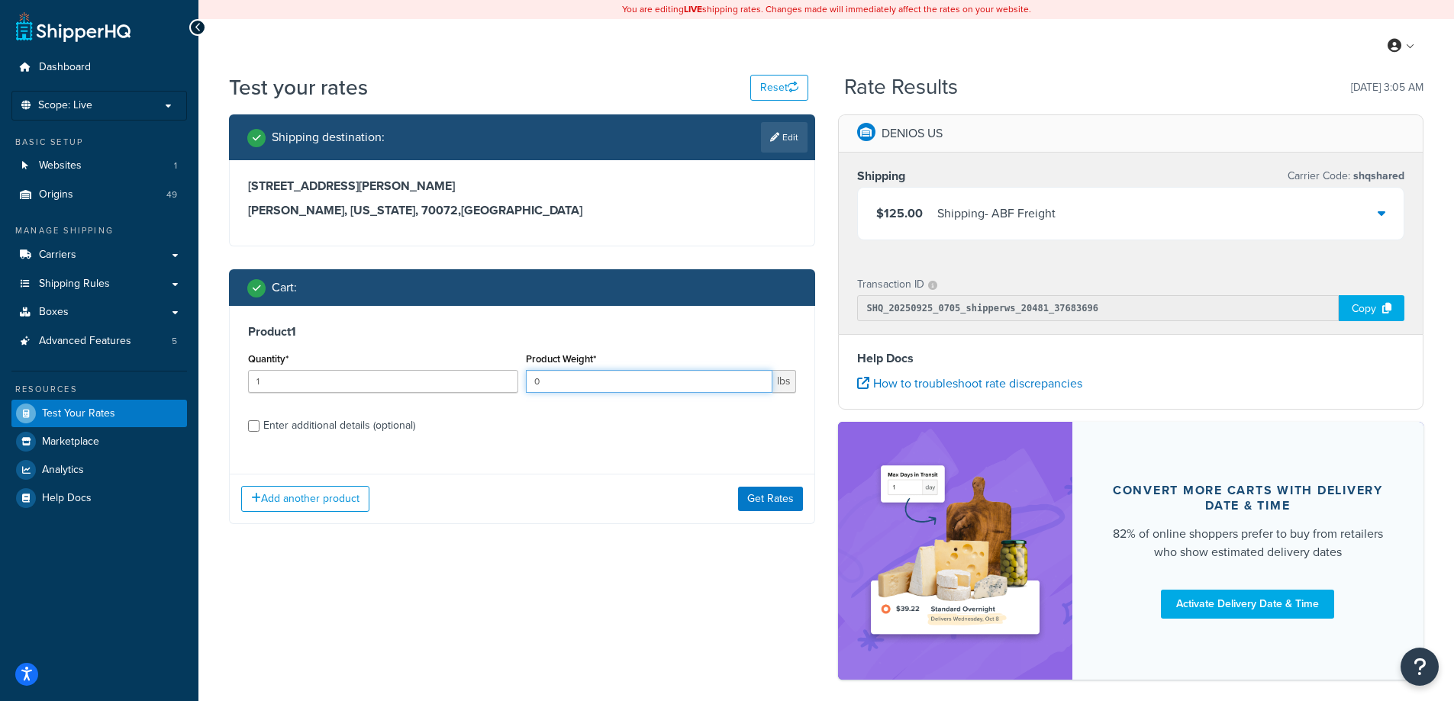
click at [756, 382] on input "0" at bounding box center [649, 381] width 247 height 23
type input "1"
click at [758, 378] on input "1" at bounding box center [649, 381] width 247 height 23
click at [772, 501] on button "Get Rates" at bounding box center [770, 499] width 65 height 24
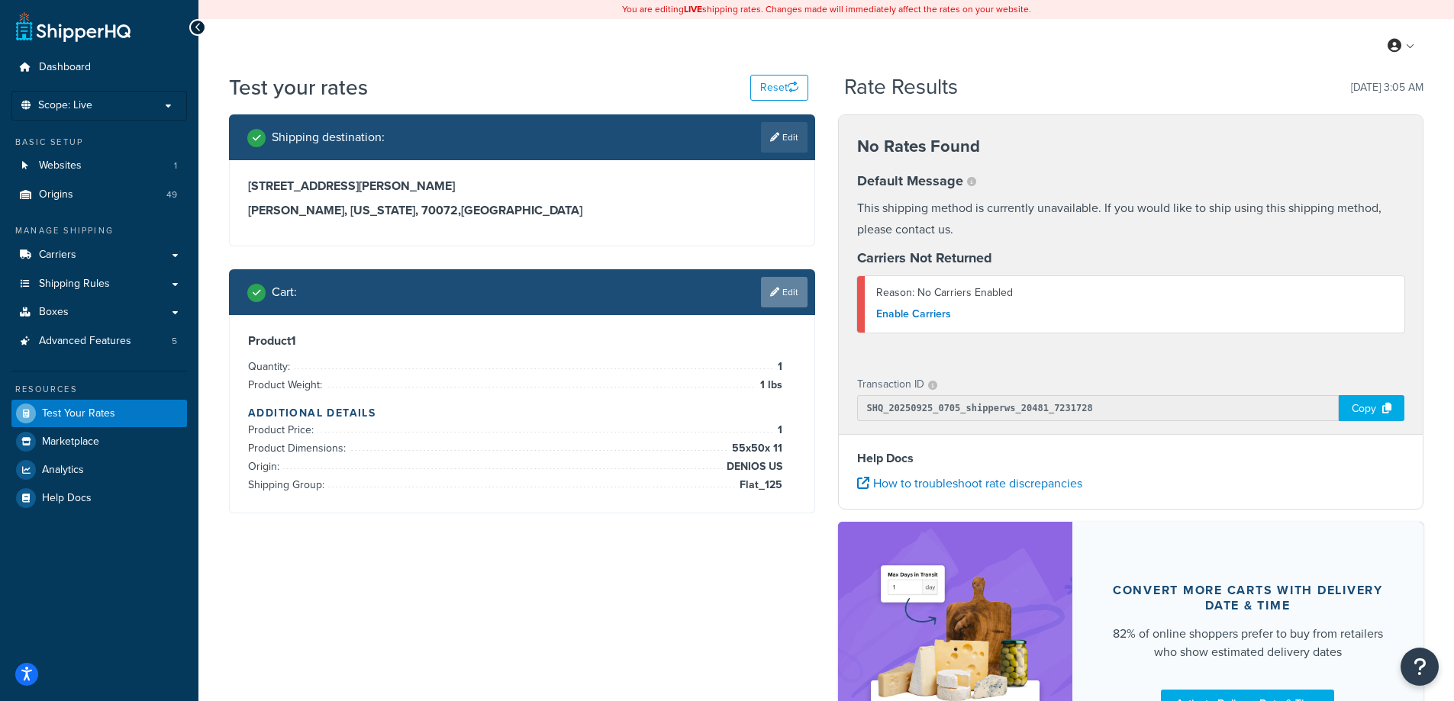
click at [788, 296] on link "Edit" at bounding box center [784, 292] width 47 height 31
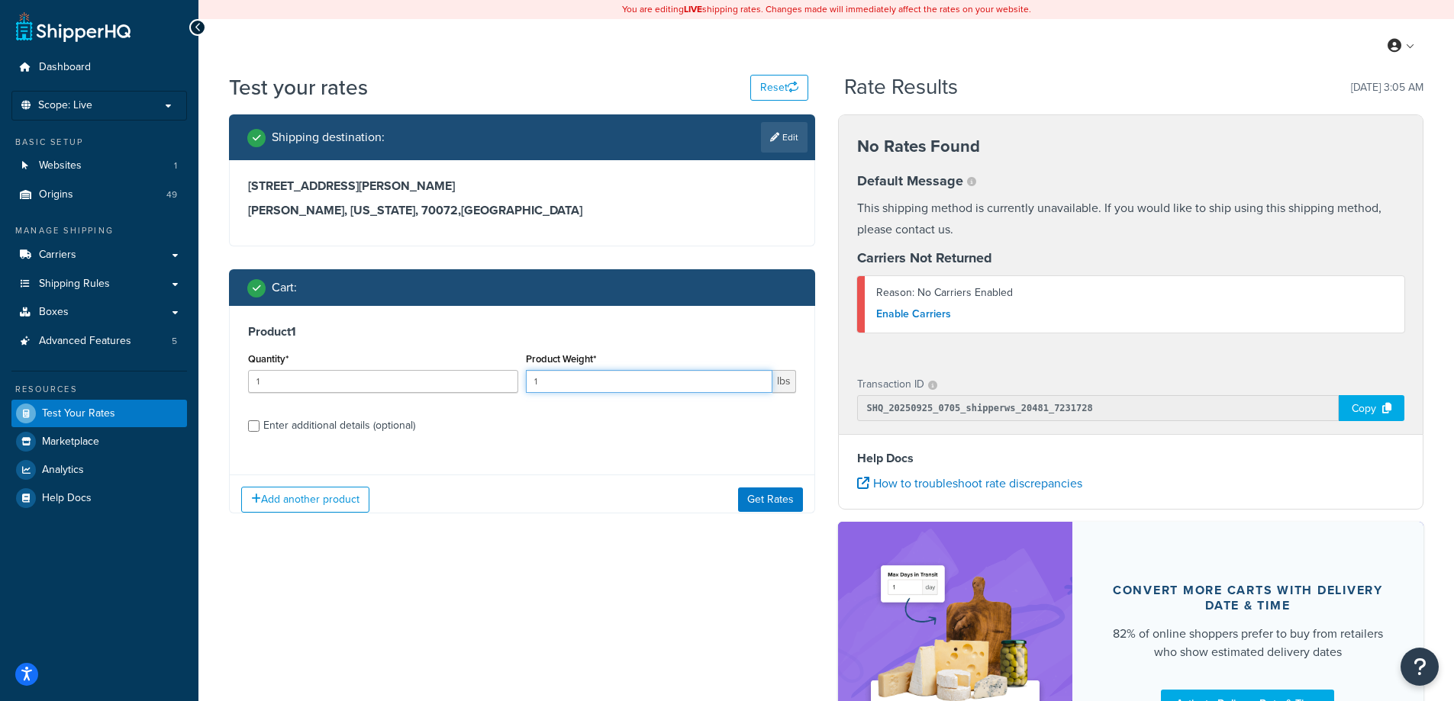
click at [726, 373] on input "1" at bounding box center [649, 381] width 247 height 23
click at [725, 373] on input "1" at bounding box center [649, 381] width 247 height 23
click at [725, 376] on input "1" at bounding box center [649, 381] width 247 height 23
click at [627, 386] on input "1" at bounding box center [649, 381] width 247 height 23
click at [627, 385] on input "1" at bounding box center [649, 381] width 247 height 23
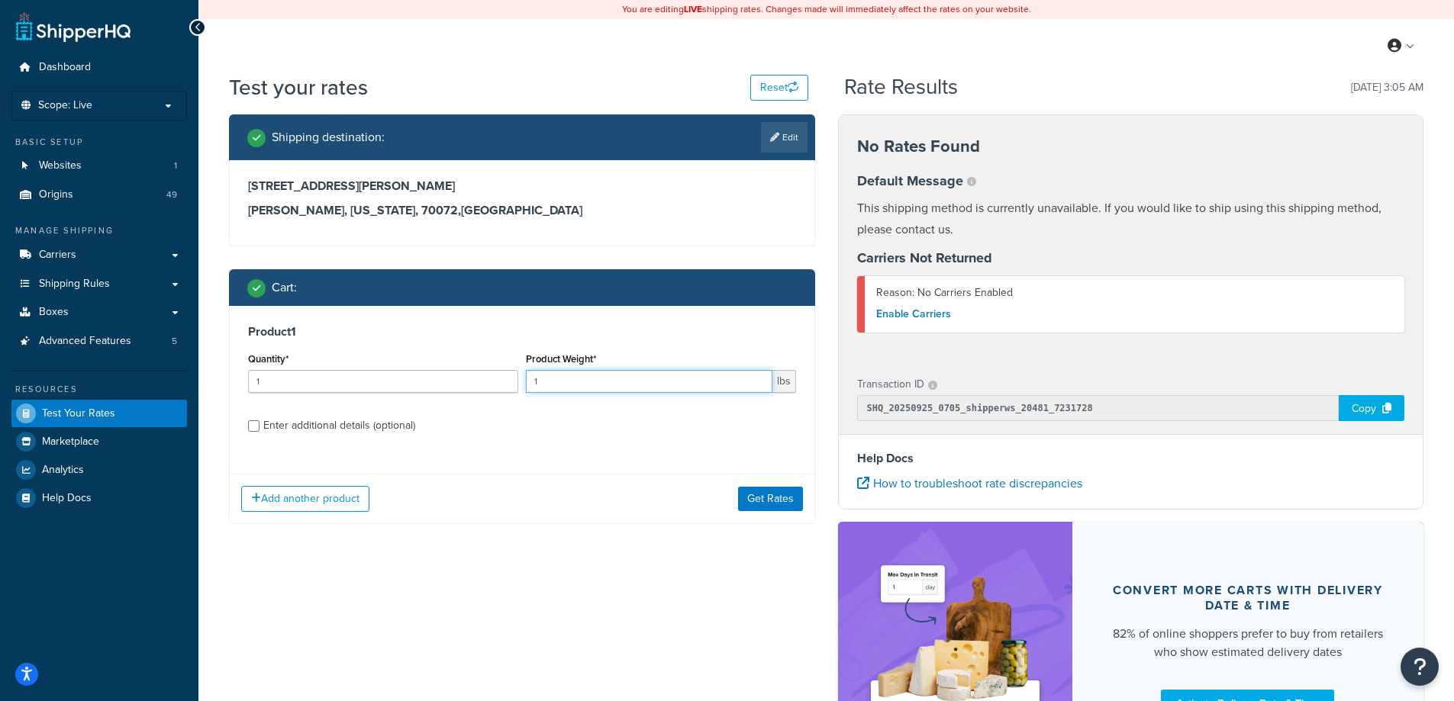
click at [627, 385] on input "1" at bounding box center [649, 381] width 247 height 23
type input "20"
drag, startPoint x: 751, startPoint y: 498, endPoint x: 771, endPoint y: 495, distance: 20.1
click at [754, 498] on button "Get Rates" at bounding box center [770, 499] width 65 height 24
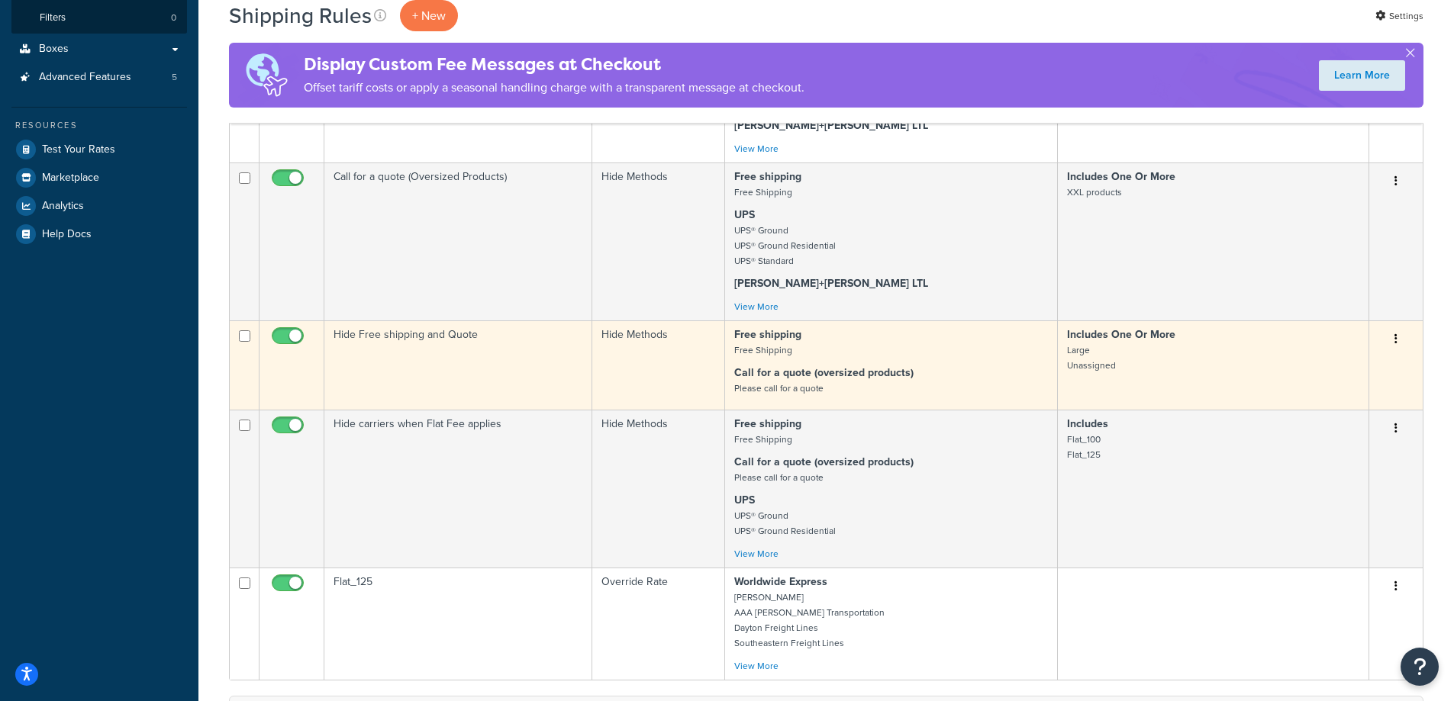
scroll to position [458, 0]
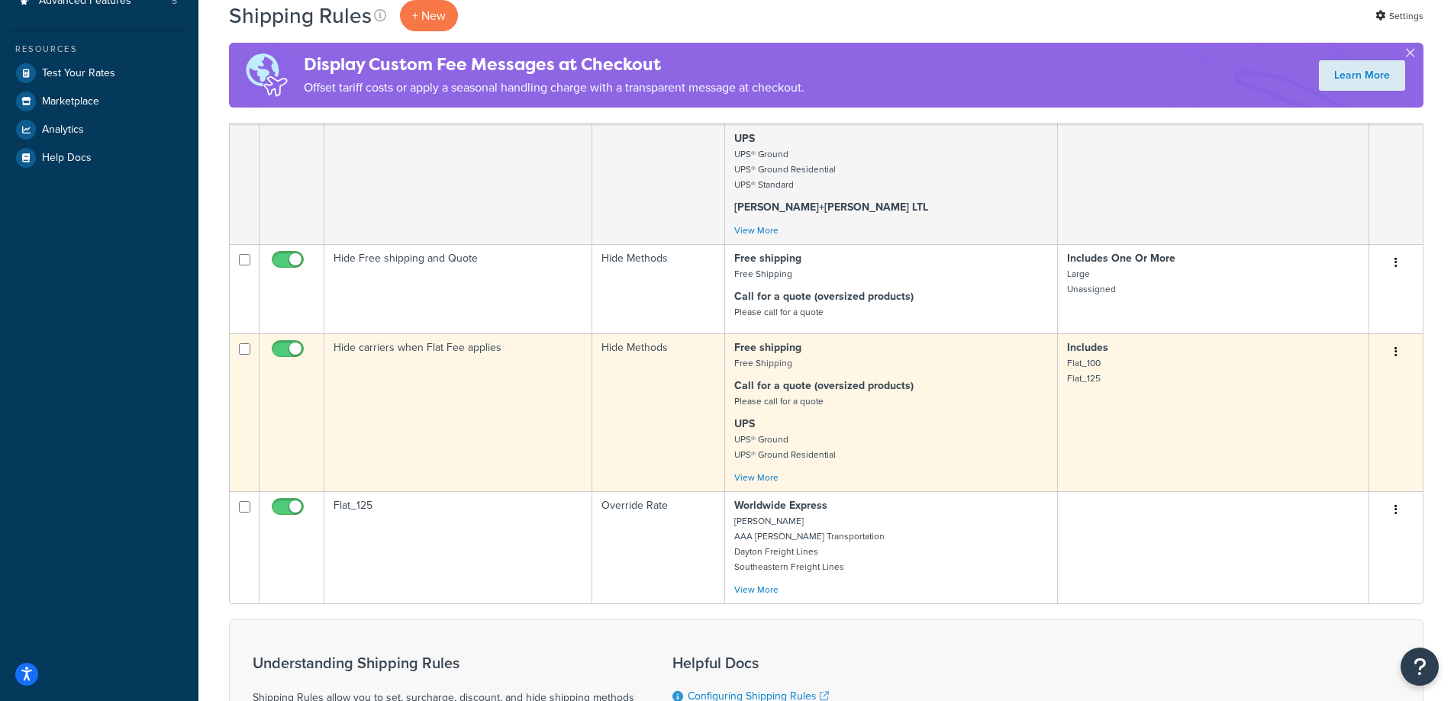
click at [540, 413] on td "Hide carriers when Flat Fee applies" at bounding box center [458, 413] width 268 height 158
